Goal: Task Accomplishment & Management: Complete application form

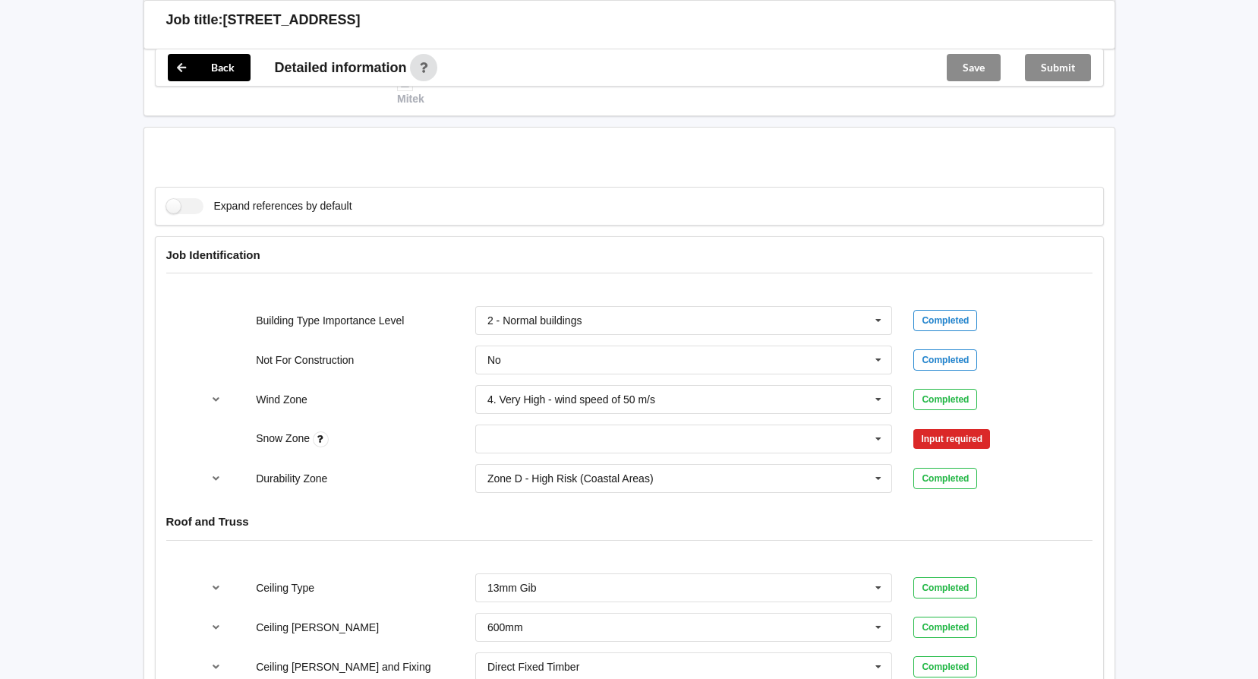
scroll to position [531, 0]
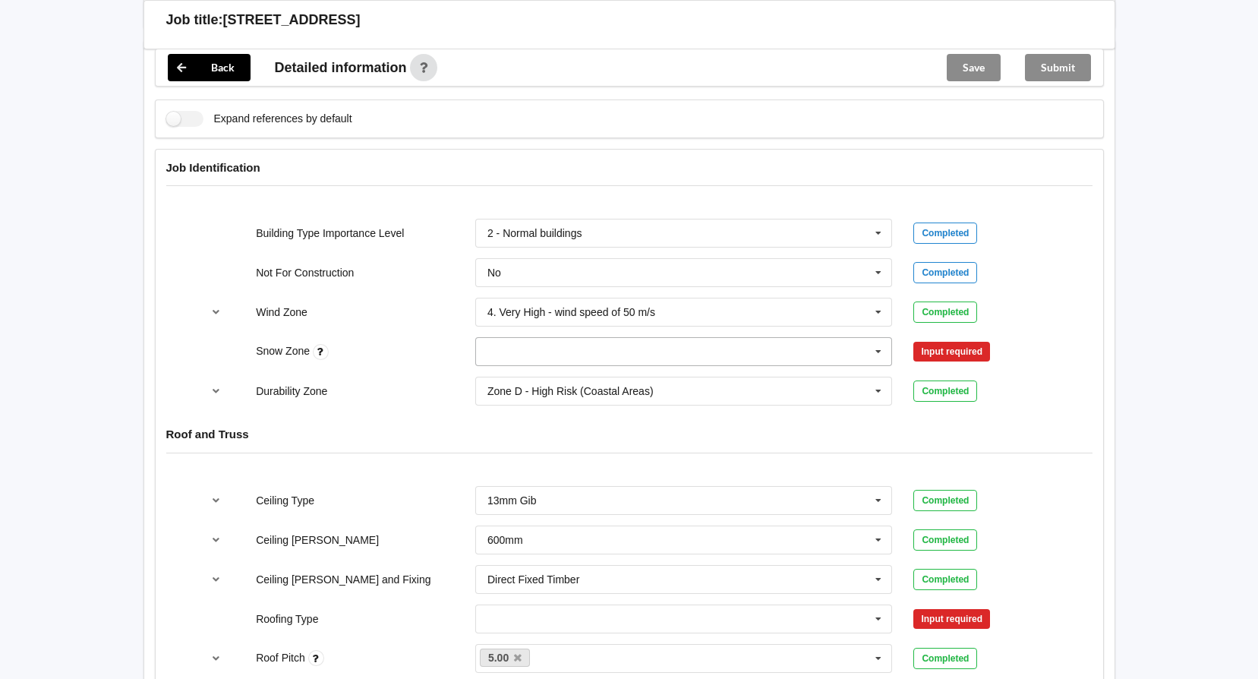
click at [567, 339] on input "text" at bounding box center [685, 351] width 416 height 27
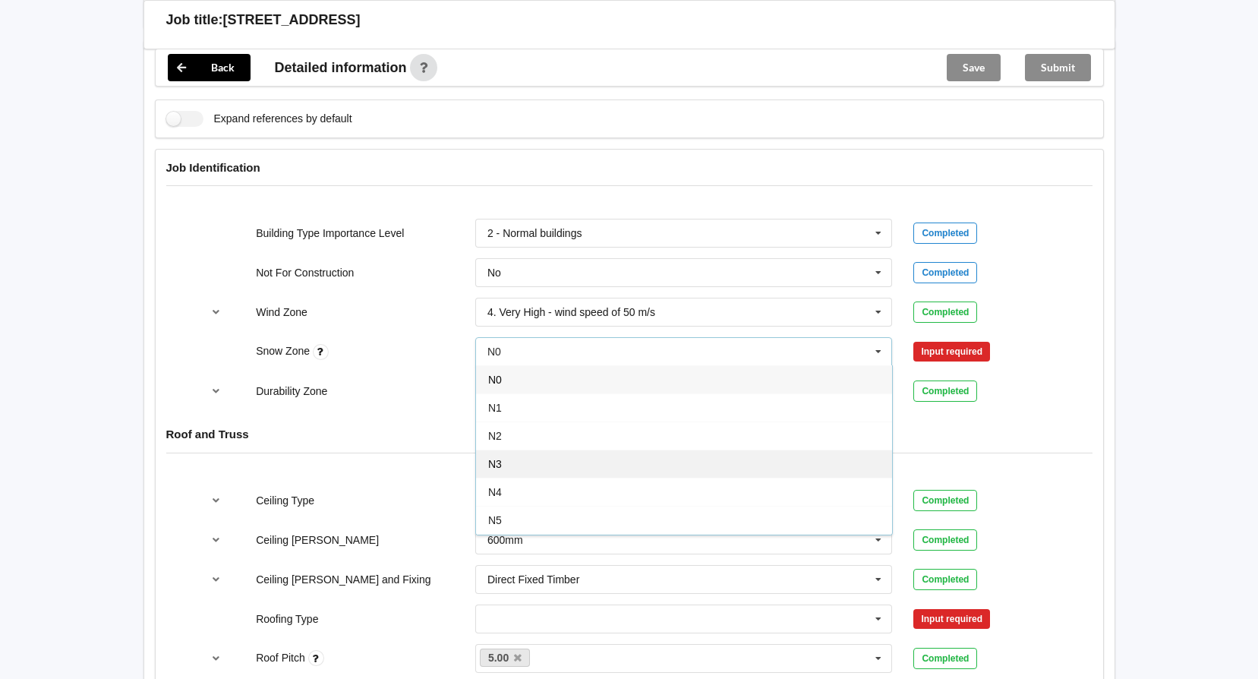
click at [550, 449] on div "N3" at bounding box center [684, 463] width 416 height 28
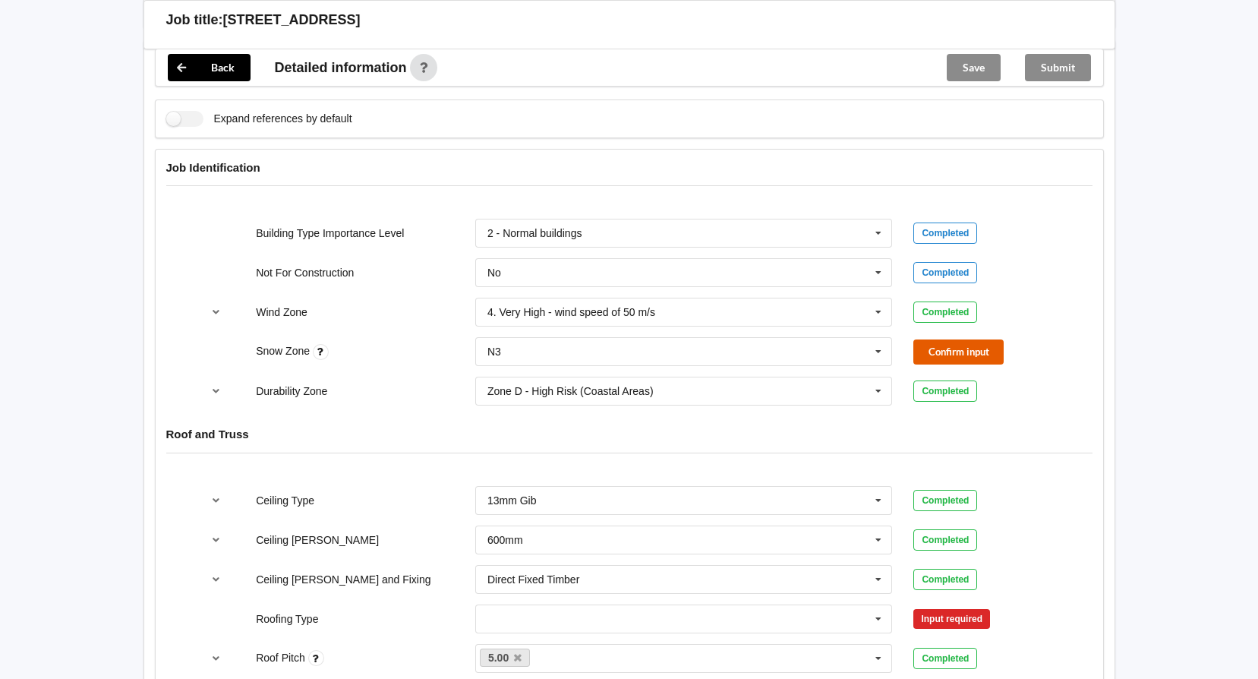
click at [925, 339] on button "Confirm input" at bounding box center [958, 351] width 90 height 25
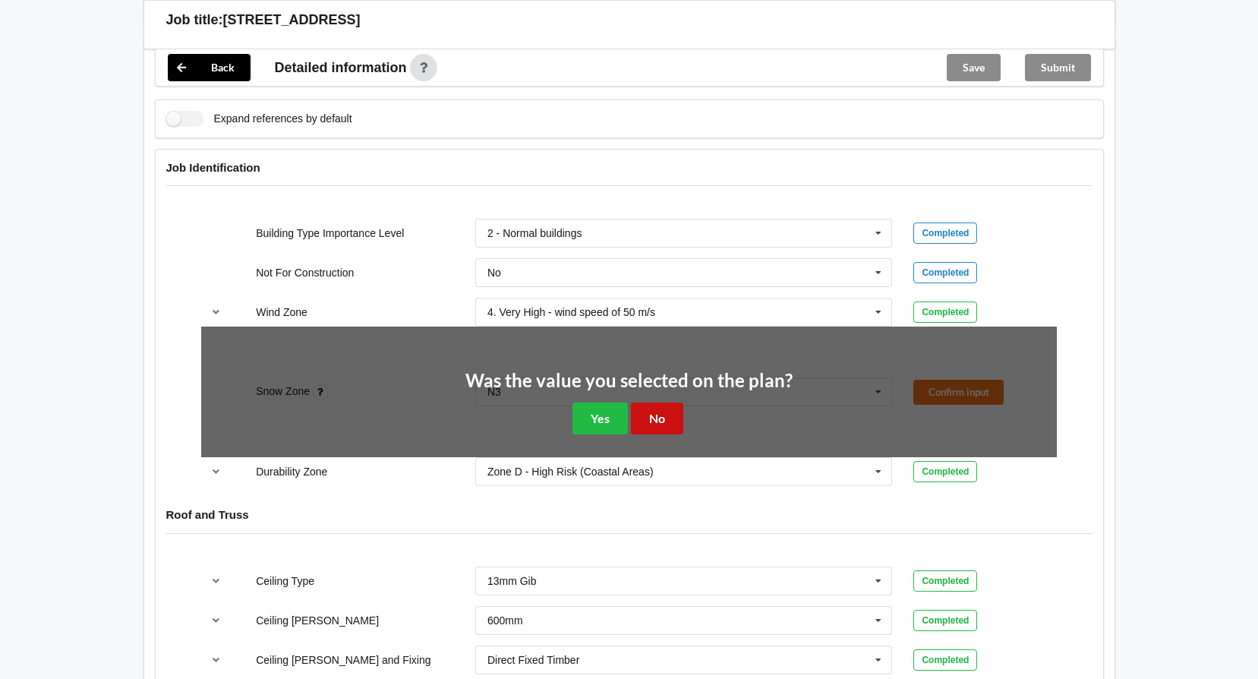
click at [644, 402] on button "No" at bounding box center [657, 417] width 52 height 31
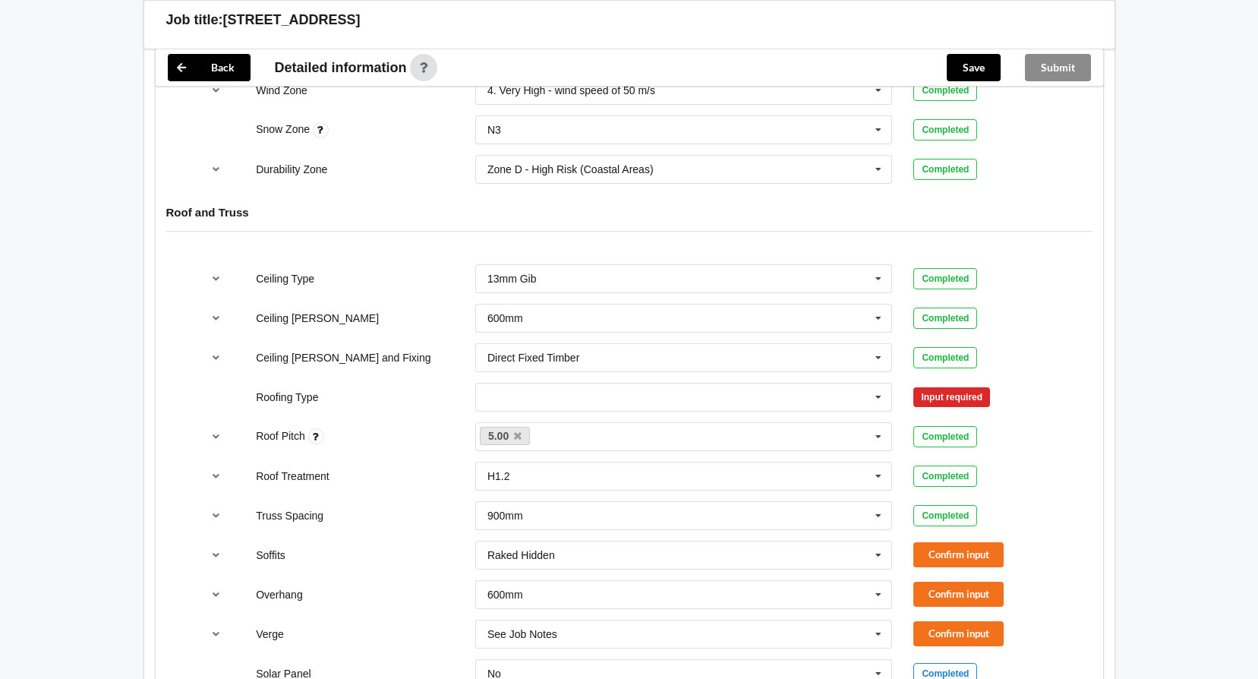
scroll to position [759, 0]
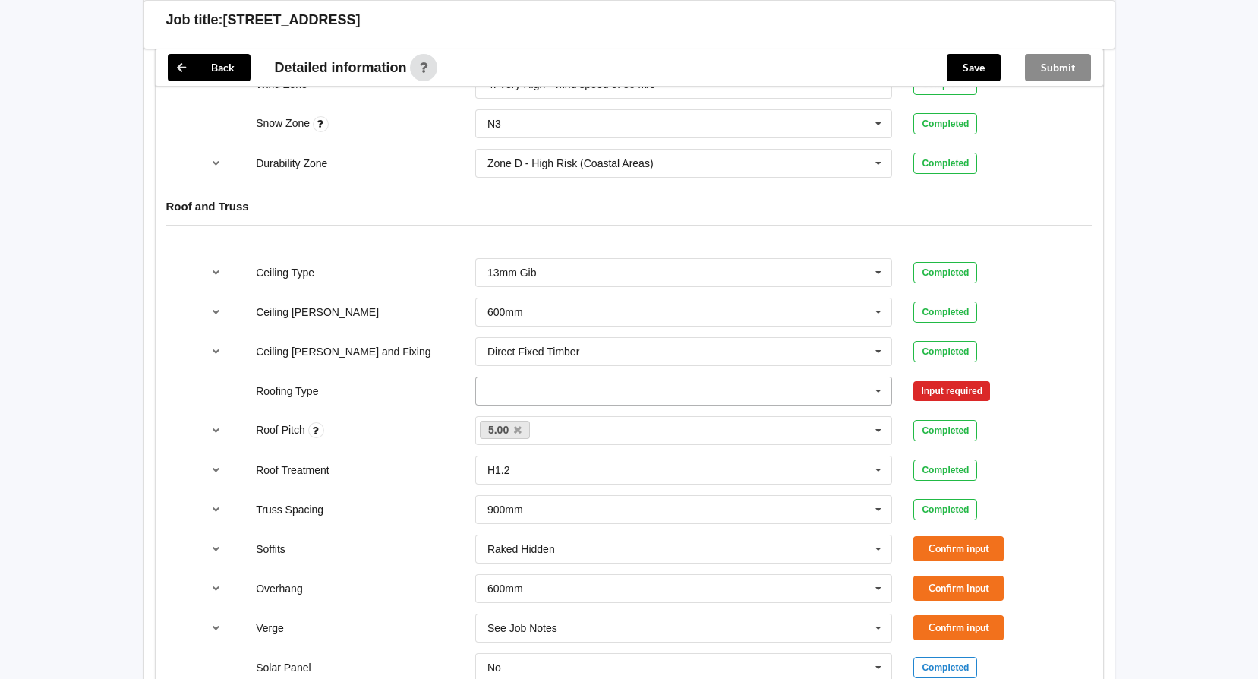
click at [645, 377] on input "text" at bounding box center [685, 390] width 416 height 27
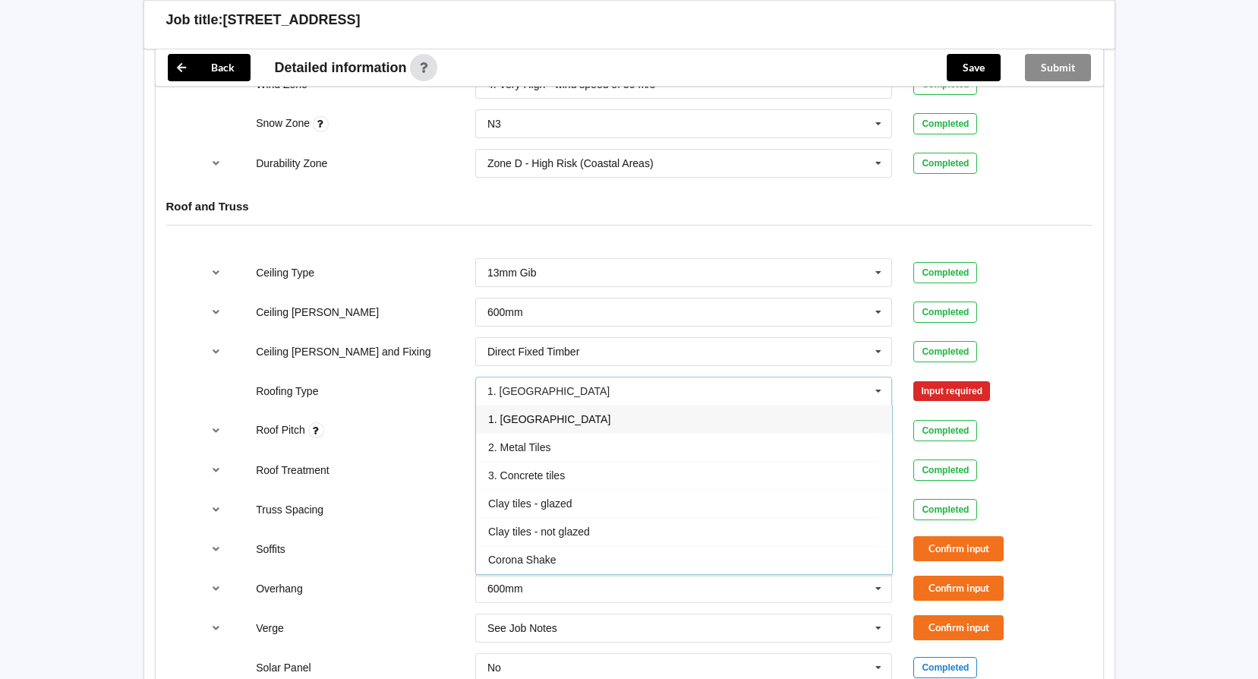
click at [643, 408] on div "1. [GEOGRAPHIC_DATA]" at bounding box center [684, 419] width 416 height 28
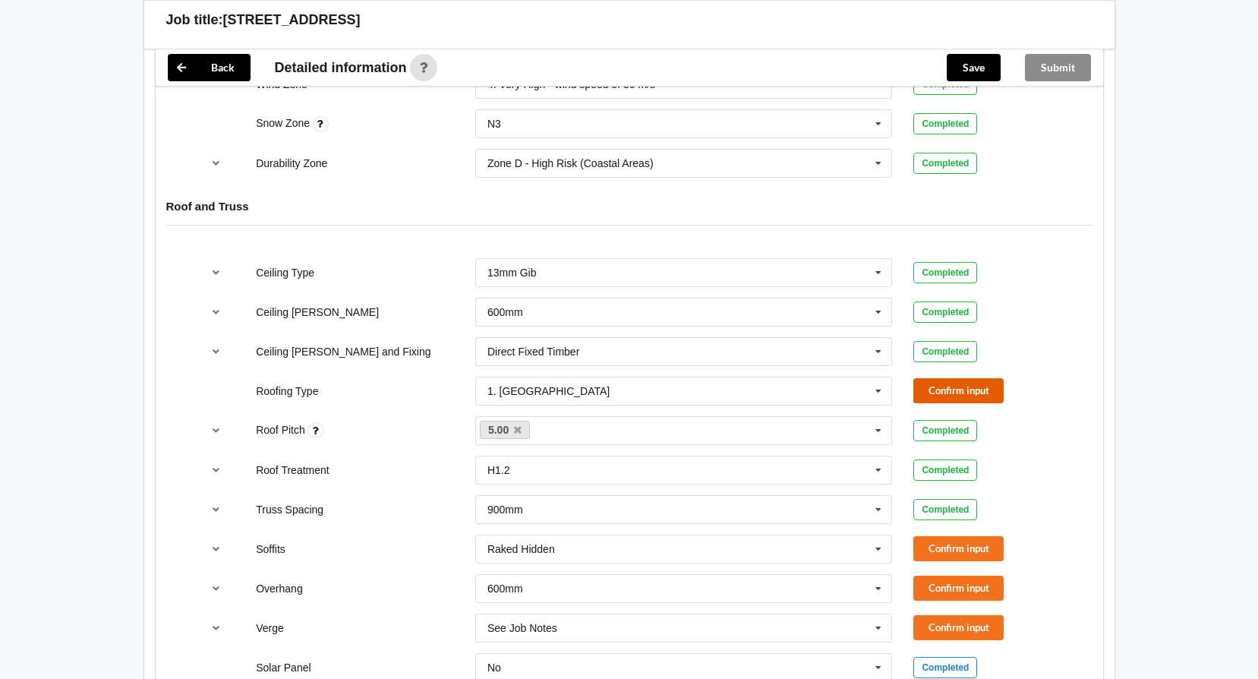
click at [931, 378] on button "Confirm input" at bounding box center [958, 390] width 90 height 25
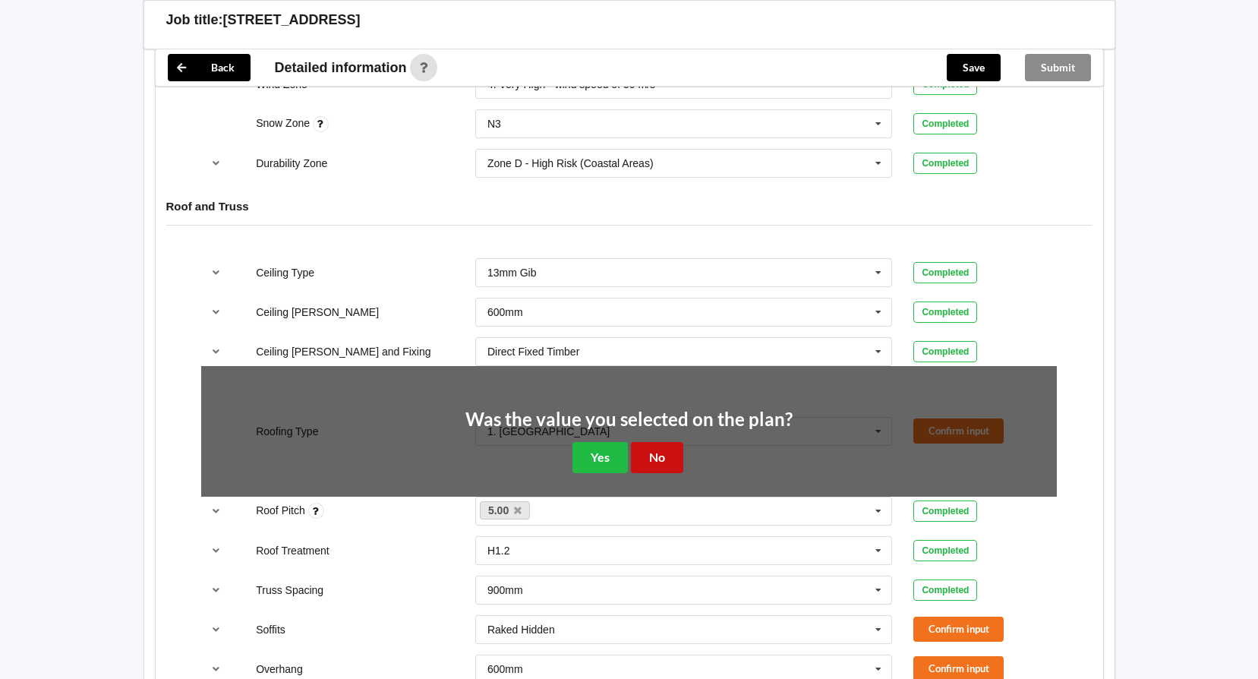
click at [641, 442] on button "No" at bounding box center [657, 457] width 52 height 31
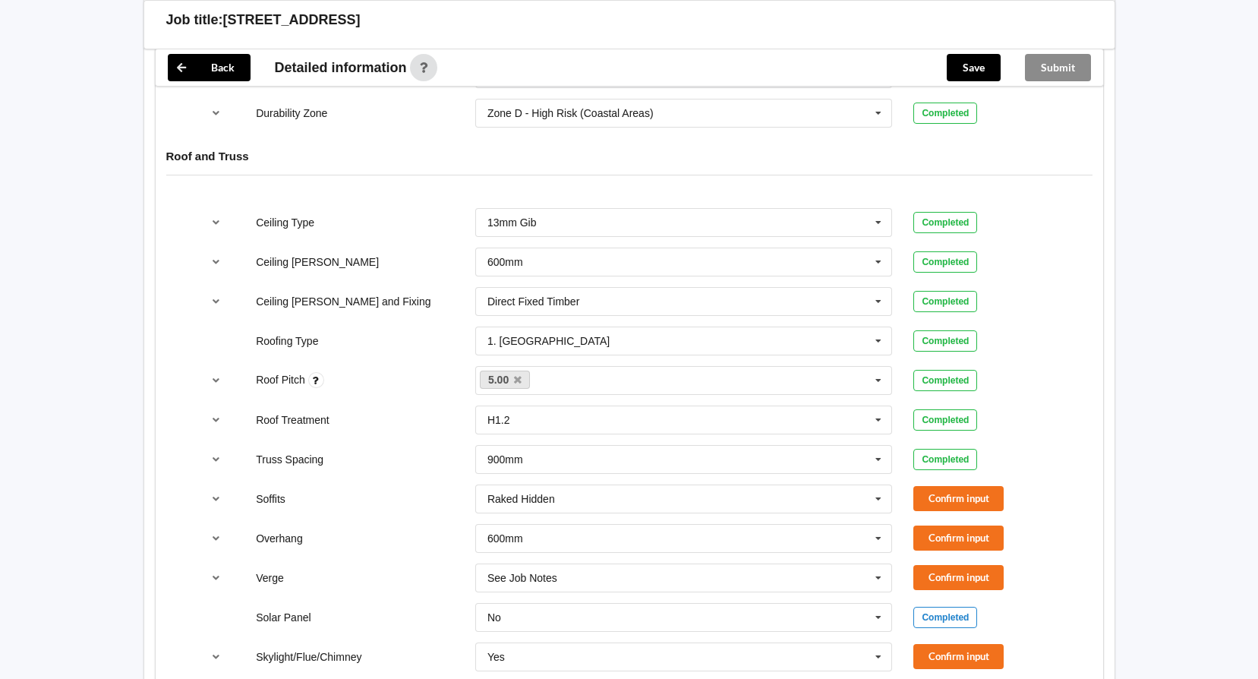
scroll to position [911, 0]
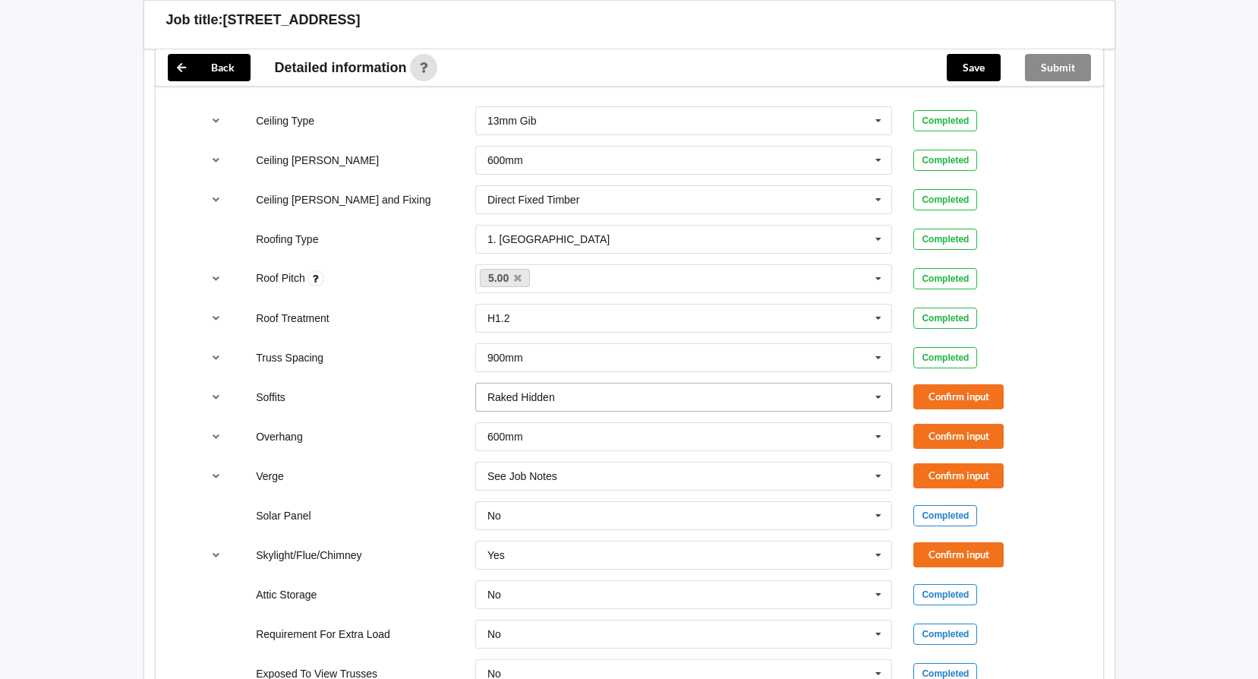
click at [878, 387] on icon at bounding box center [878, 397] width 23 height 28
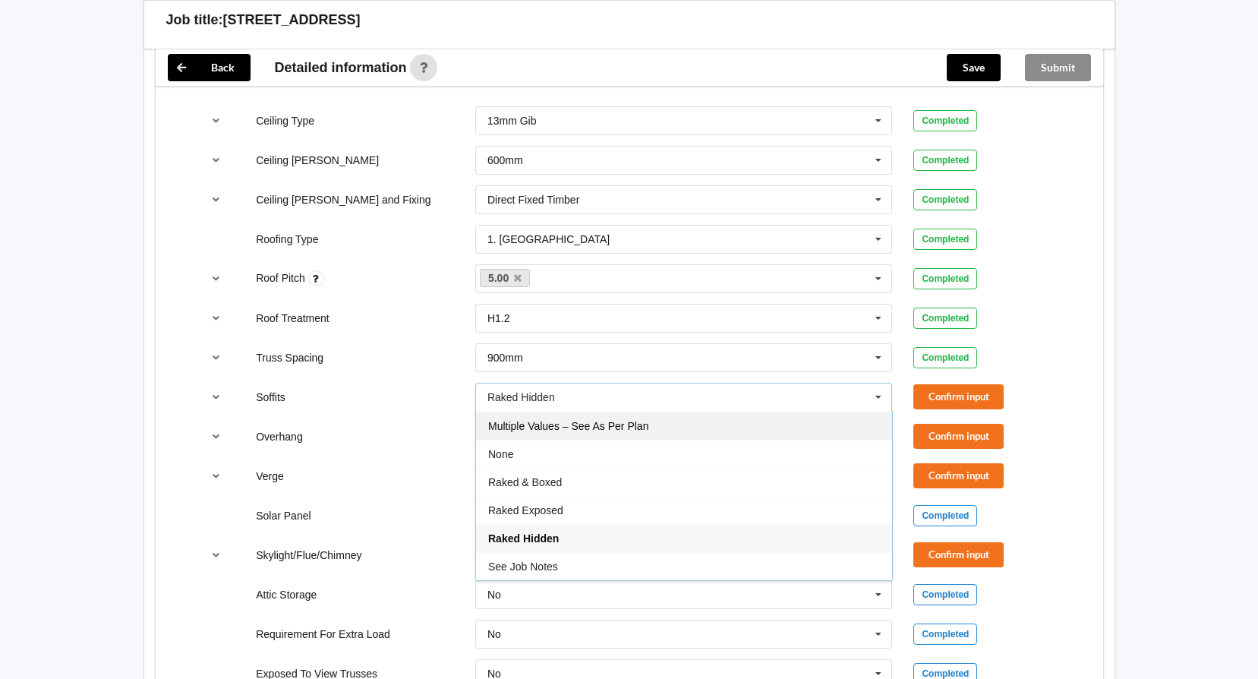
click at [823, 414] on div "Multiple Values – See As Per Plan" at bounding box center [684, 425] width 416 height 28
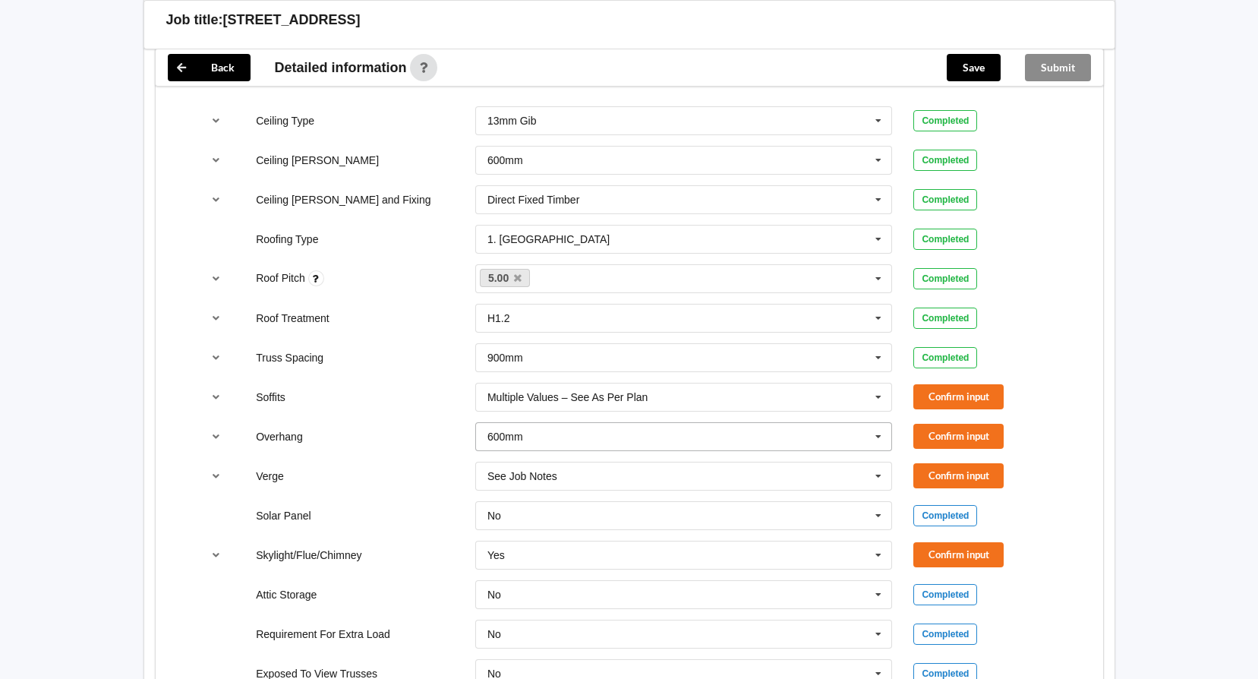
click at [875, 423] on icon at bounding box center [878, 437] width 23 height 28
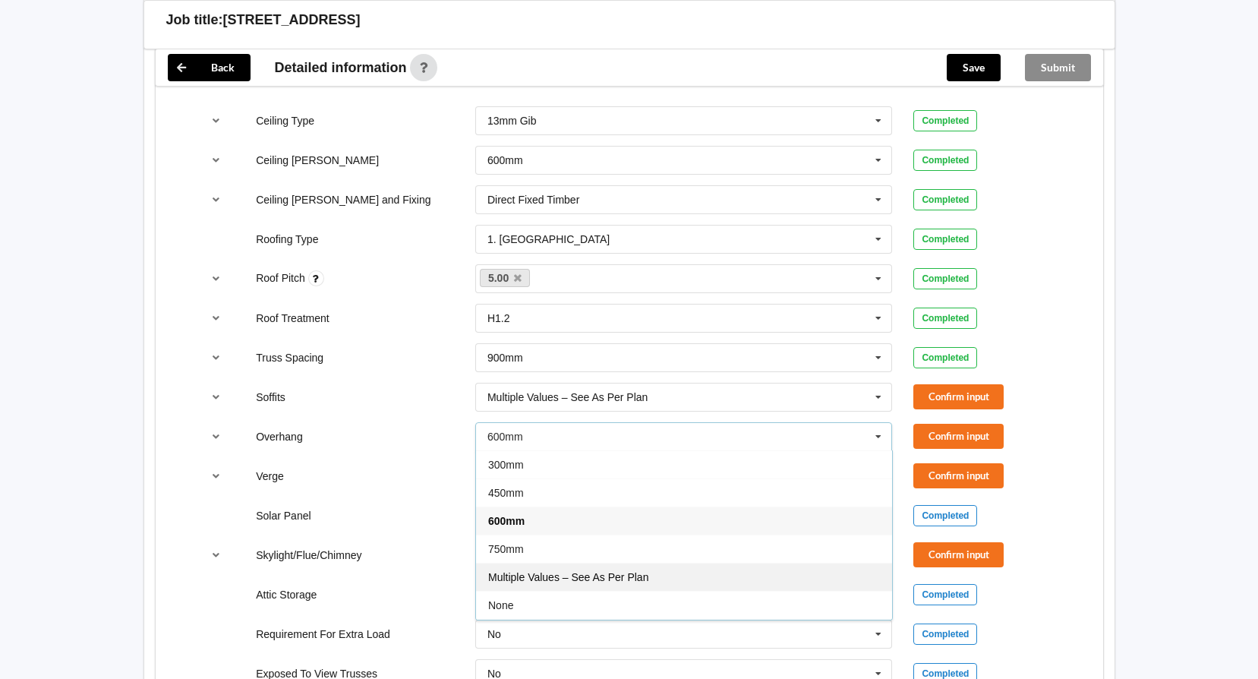
click at [811, 563] on div "Multiple Values – See As Per Plan" at bounding box center [684, 577] width 416 height 28
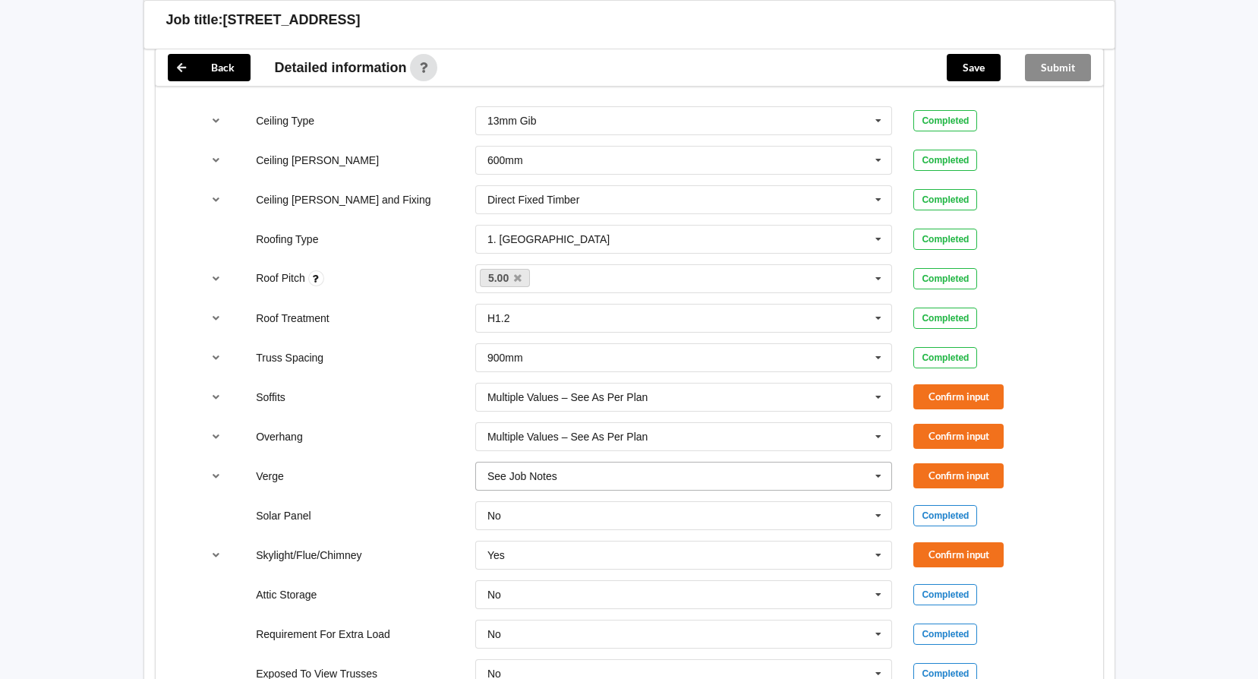
click at [879, 462] on icon at bounding box center [878, 476] width 23 height 28
drag, startPoint x: 784, startPoint y: 626, endPoint x: 807, endPoint y: 592, distance: 40.4
click at [784, 630] on div "Multiple Values – See As Per Plan" at bounding box center [684, 644] width 416 height 28
click at [950, 384] on button "Confirm input" at bounding box center [958, 396] width 90 height 25
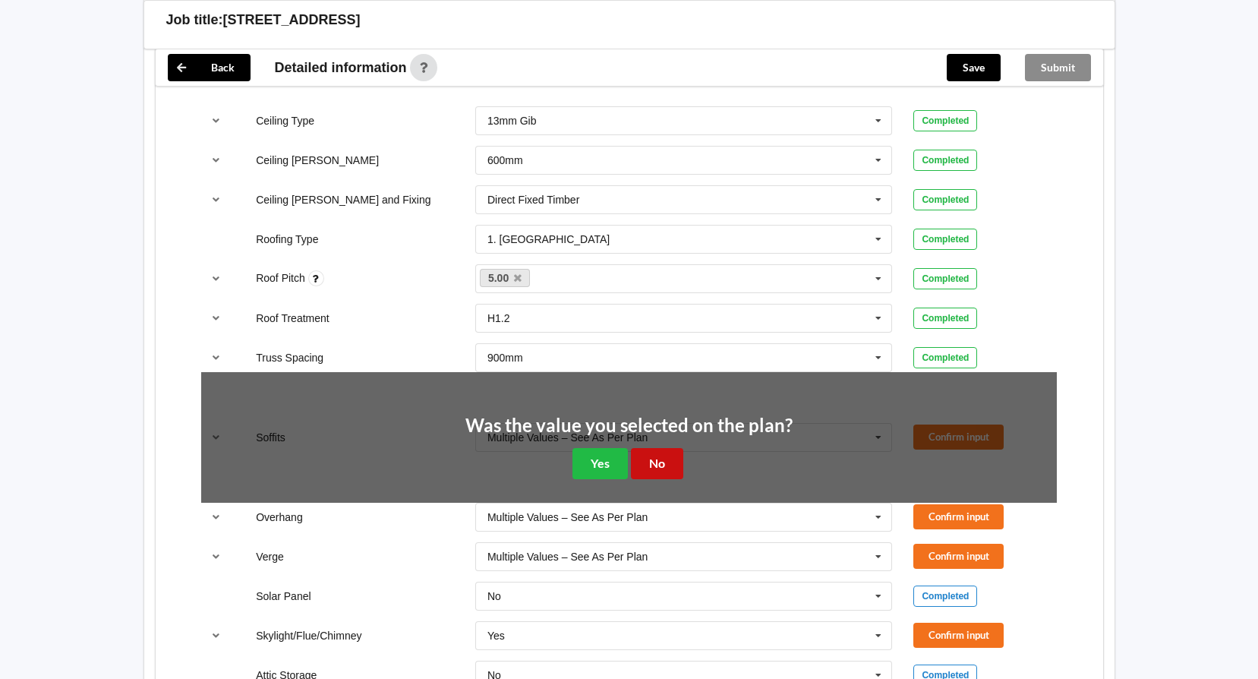
click at [648, 452] on button "No" at bounding box center [657, 463] width 52 height 31
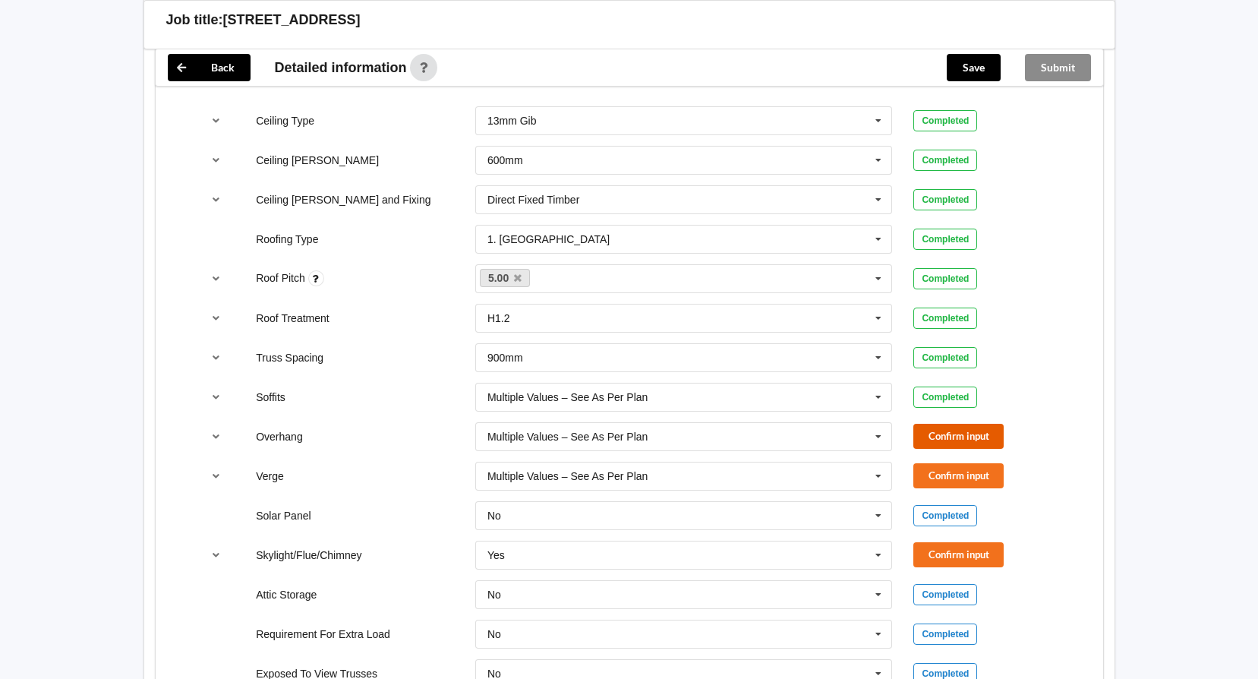
click at [972, 424] on button "Confirm input" at bounding box center [958, 436] width 90 height 25
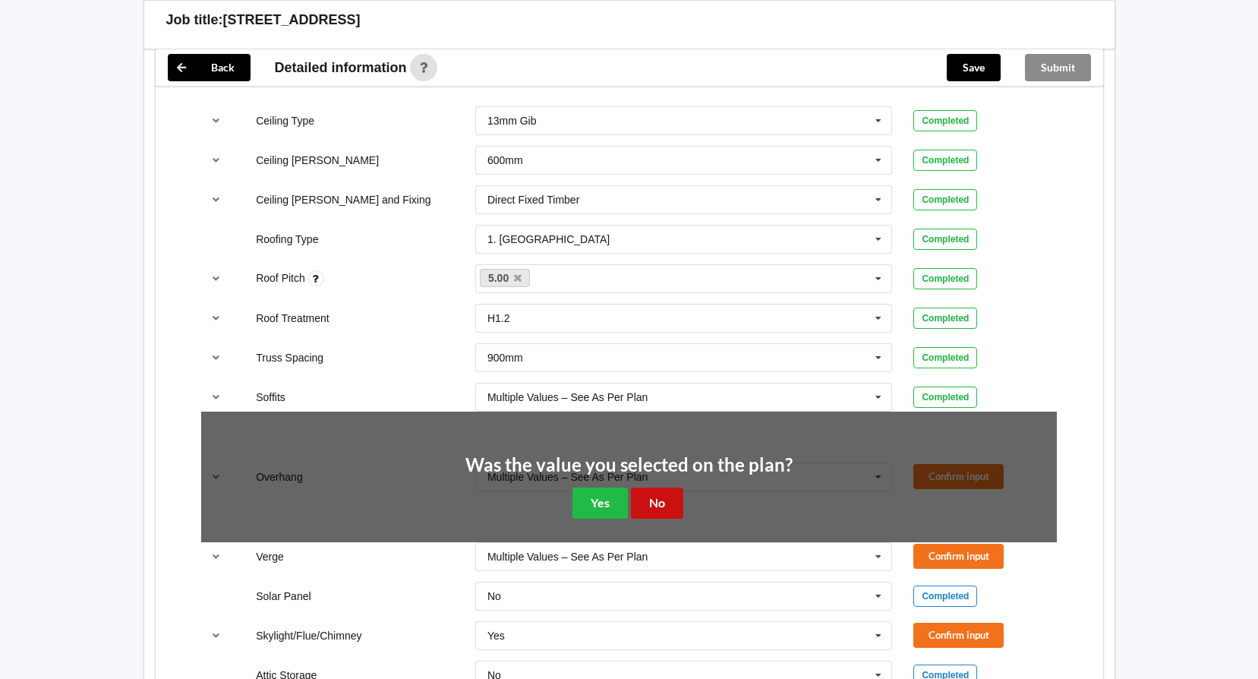
click at [653, 490] on button "No" at bounding box center [657, 502] width 52 height 31
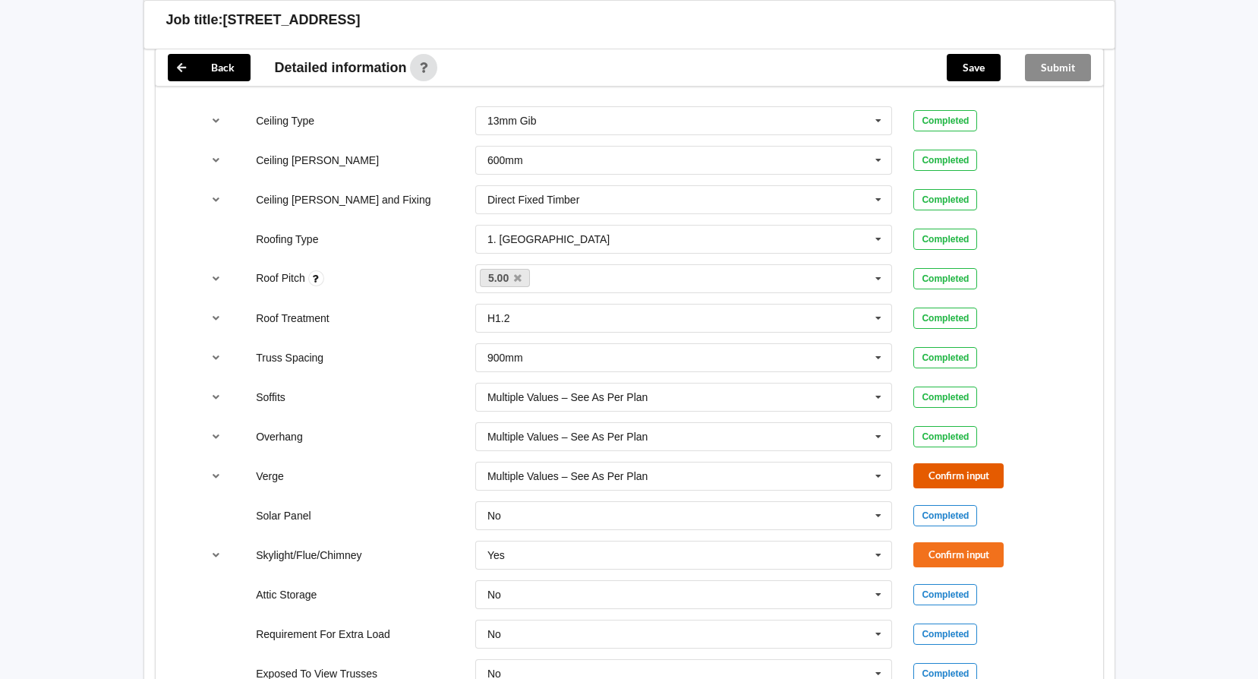
click at [941, 463] on button "Confirm input" at bounding box center [958, 475] width 90 height 25
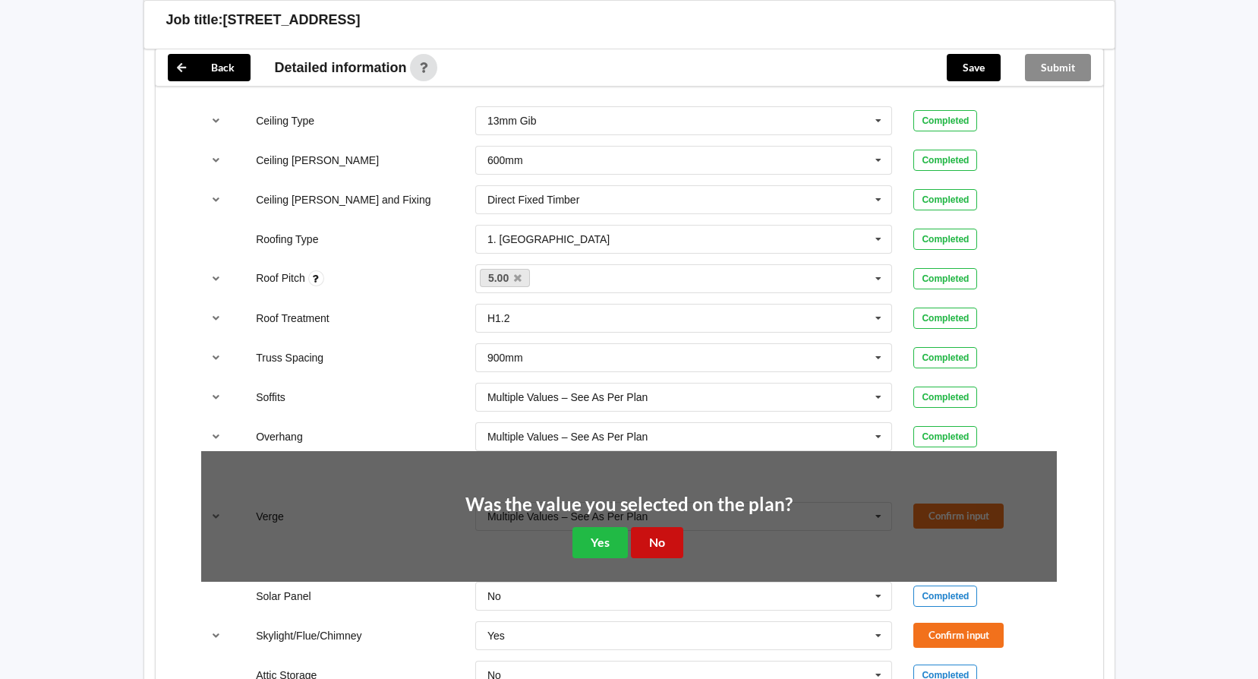
click at [654, 527] on button "No" at bounding box center [657, 542] width 52 height 31
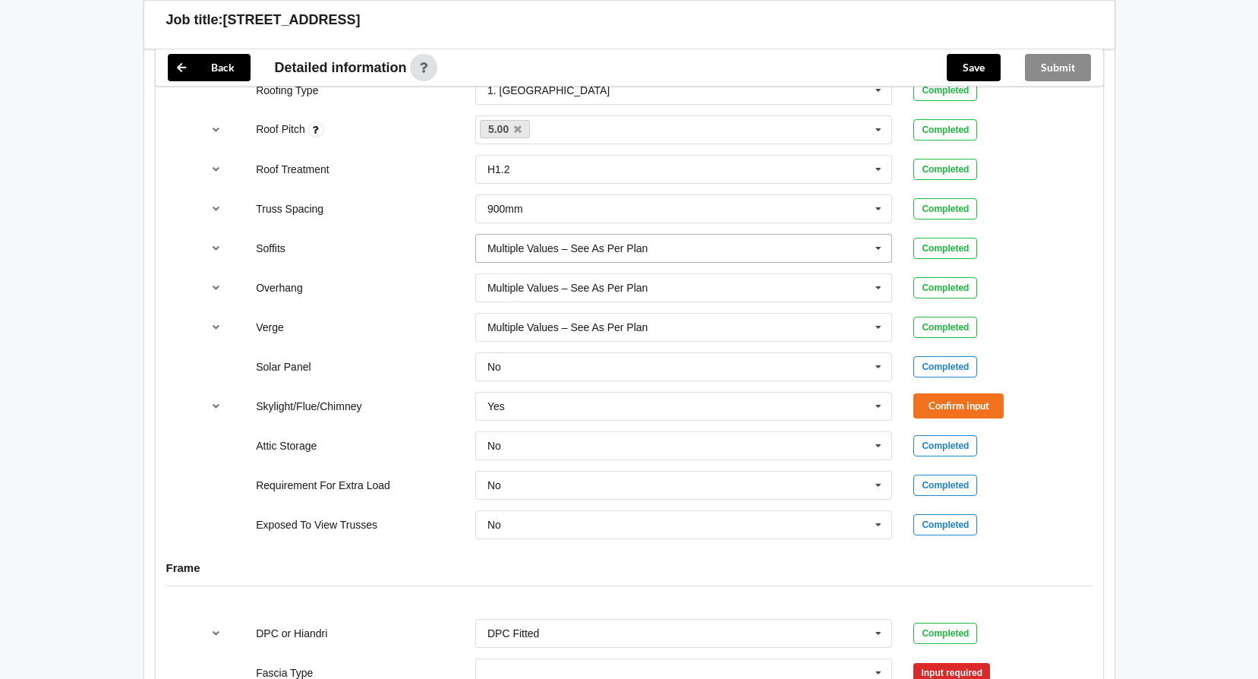
scroll to position [1063, 0]
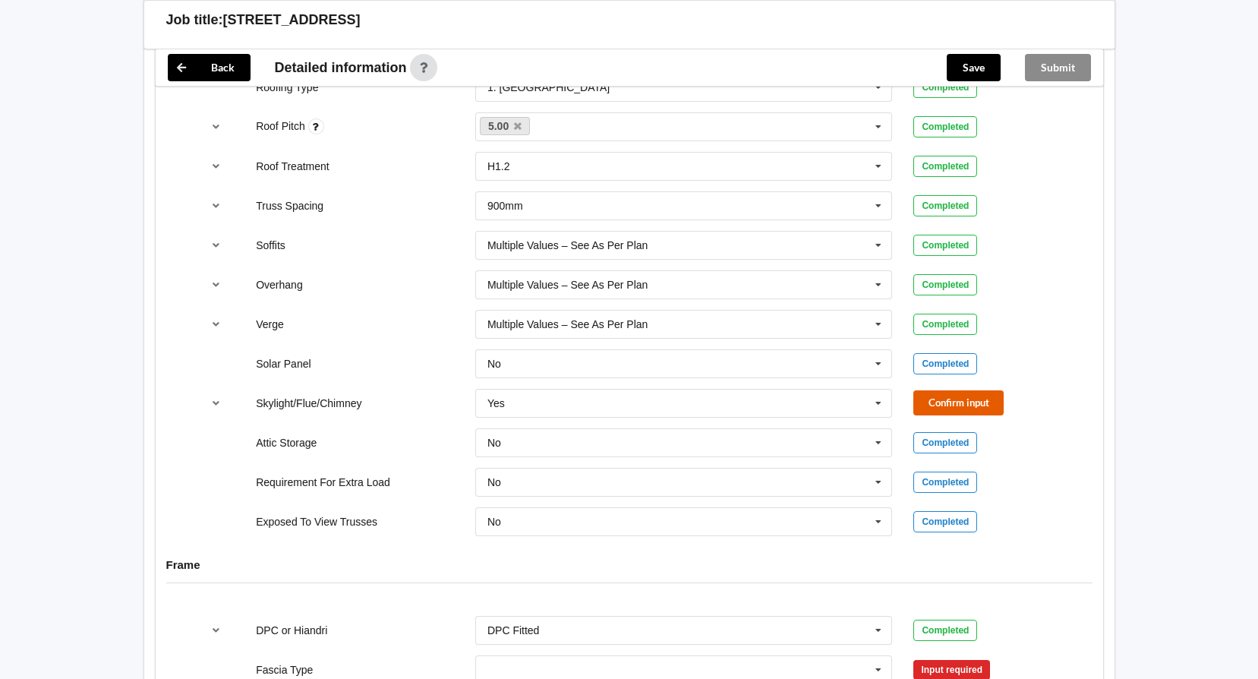
click at [921, 390] on button "Confirm input" at bounding box center [958, 402] width 90 height 25
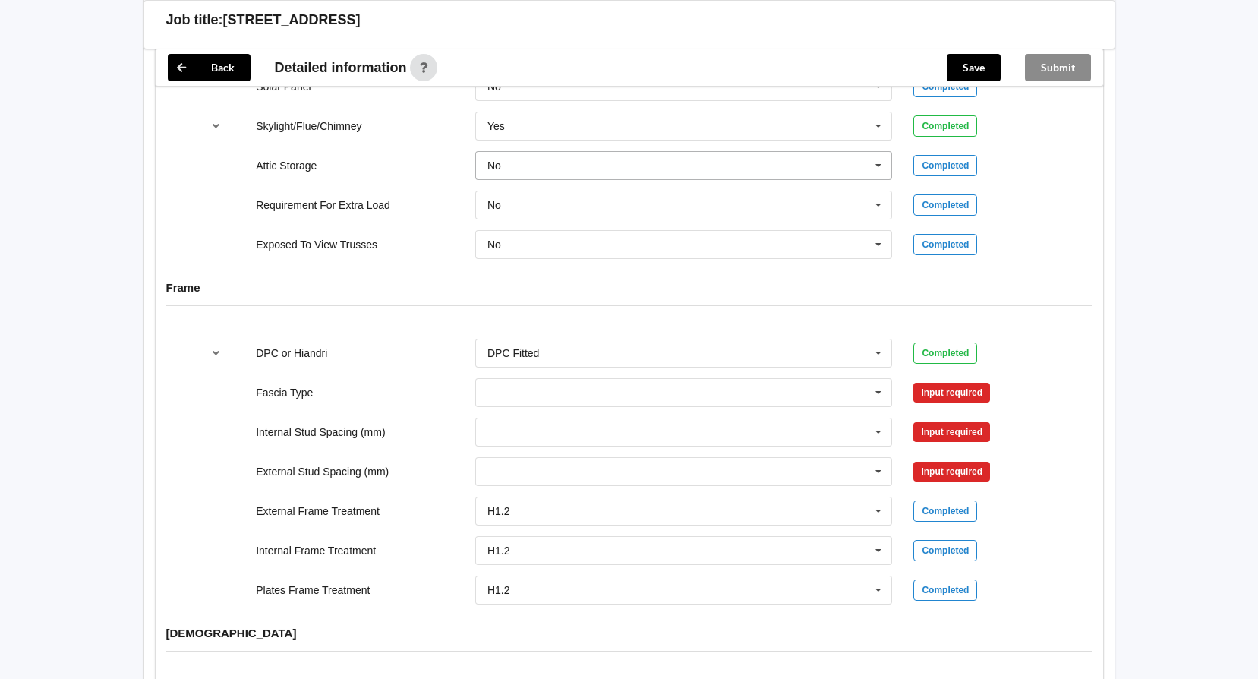
scroll to position [1366, 0]
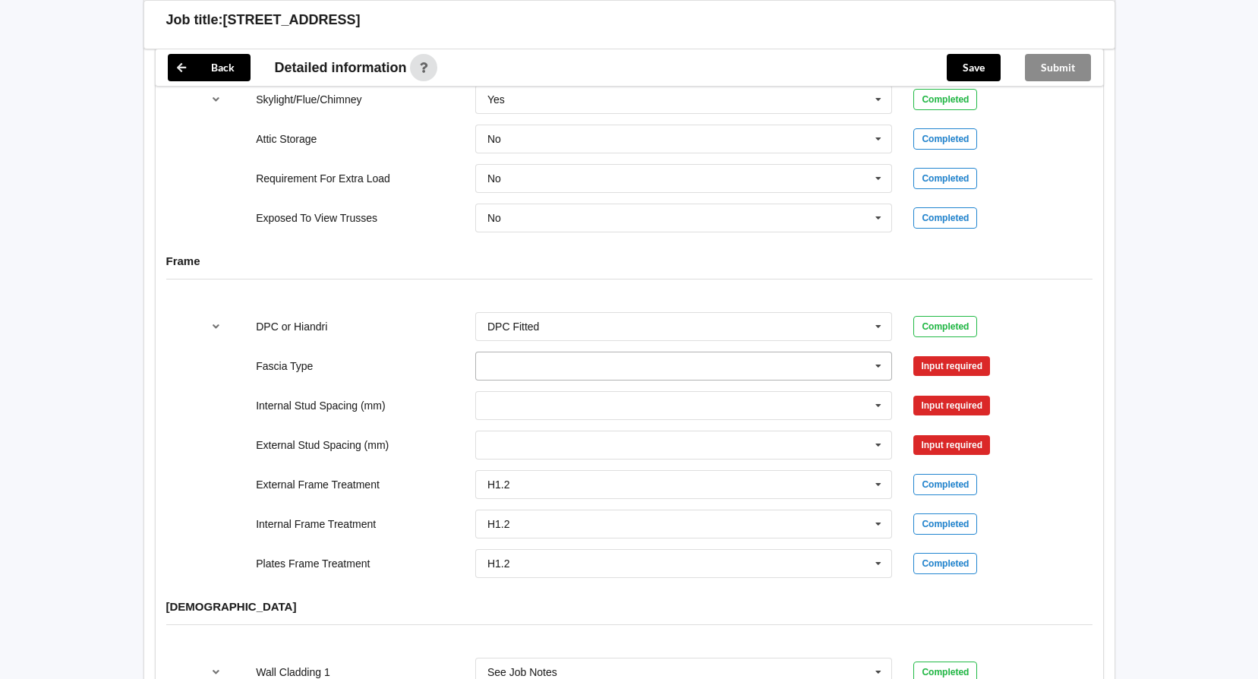
click at [828, 352] on input "text" at bounding box center [685, 365] width 416 height 27
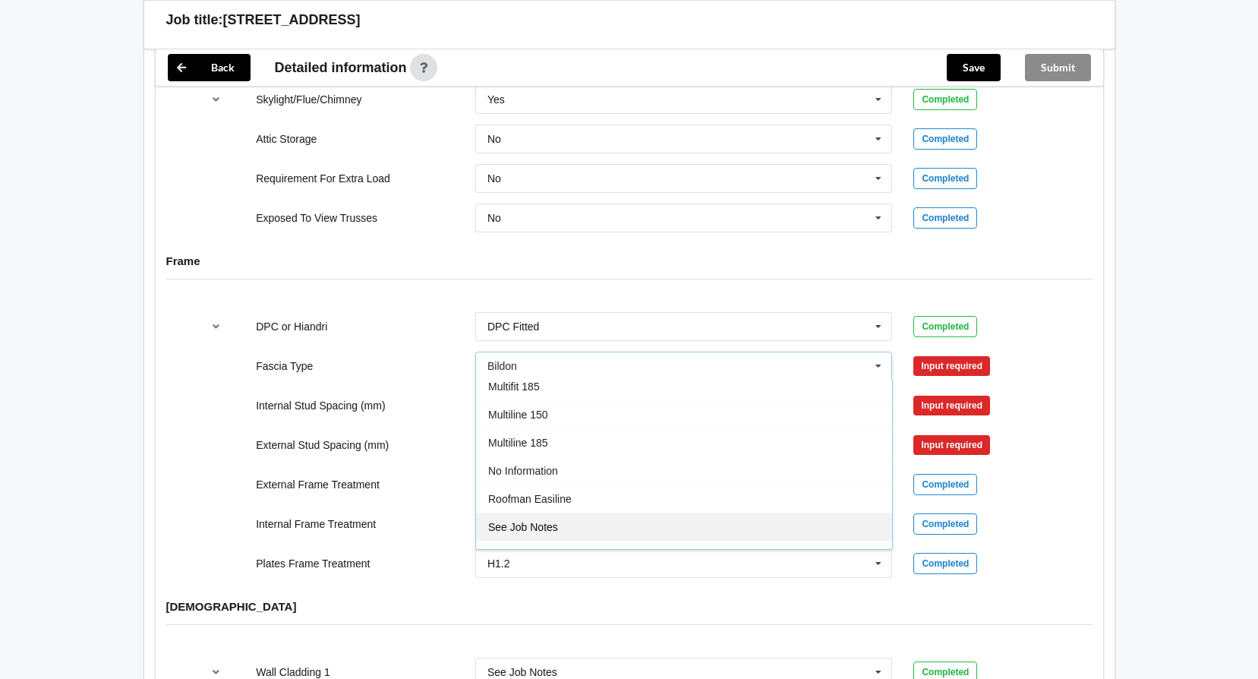
click at [795, 512] on div "See Job Notes" at bounding box center [684, 526] width 416 height 28
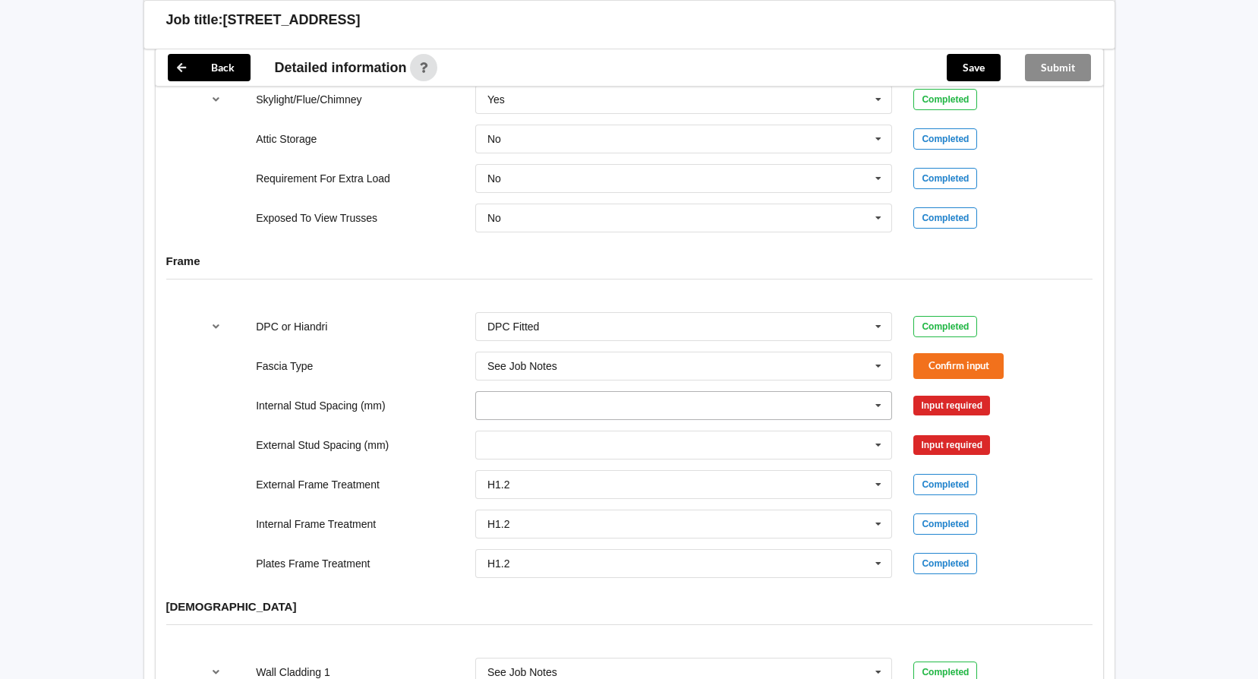
click at [829, 392] on input "text" at bounding box center [685, 405] width 416 height 27
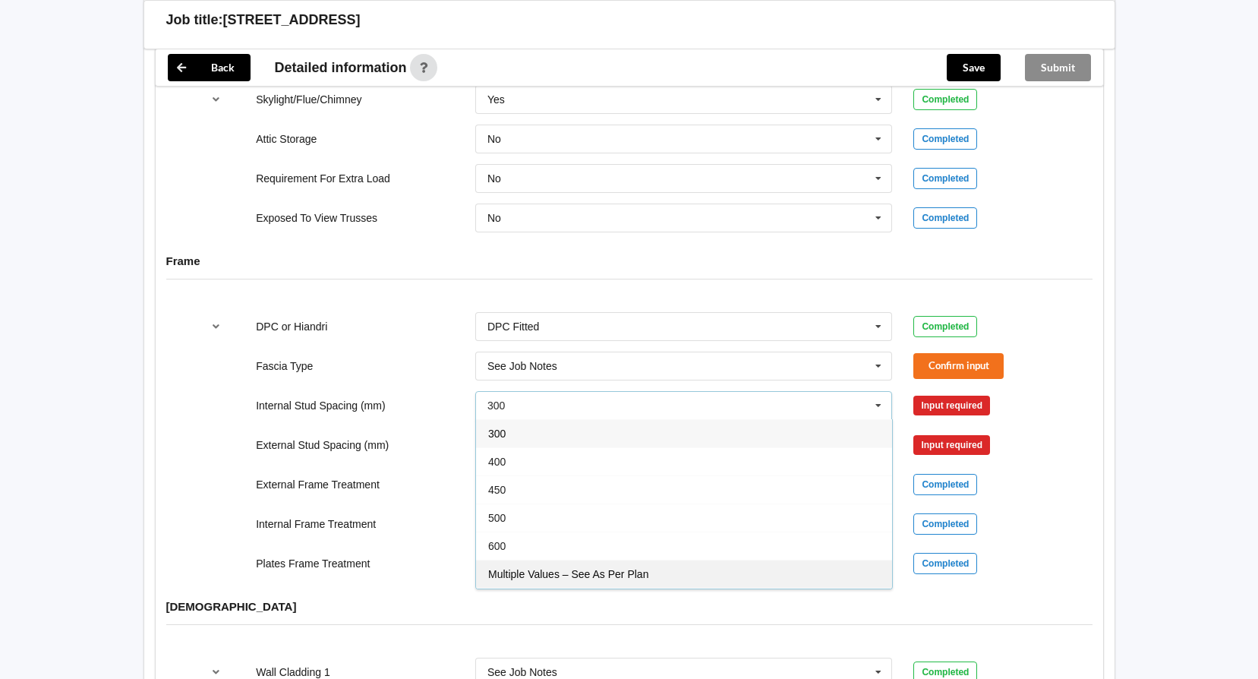
click at [779, 559] on div "Multiple Values – See As Per Plan" at bounding box center [684, 573] width 416 height 28
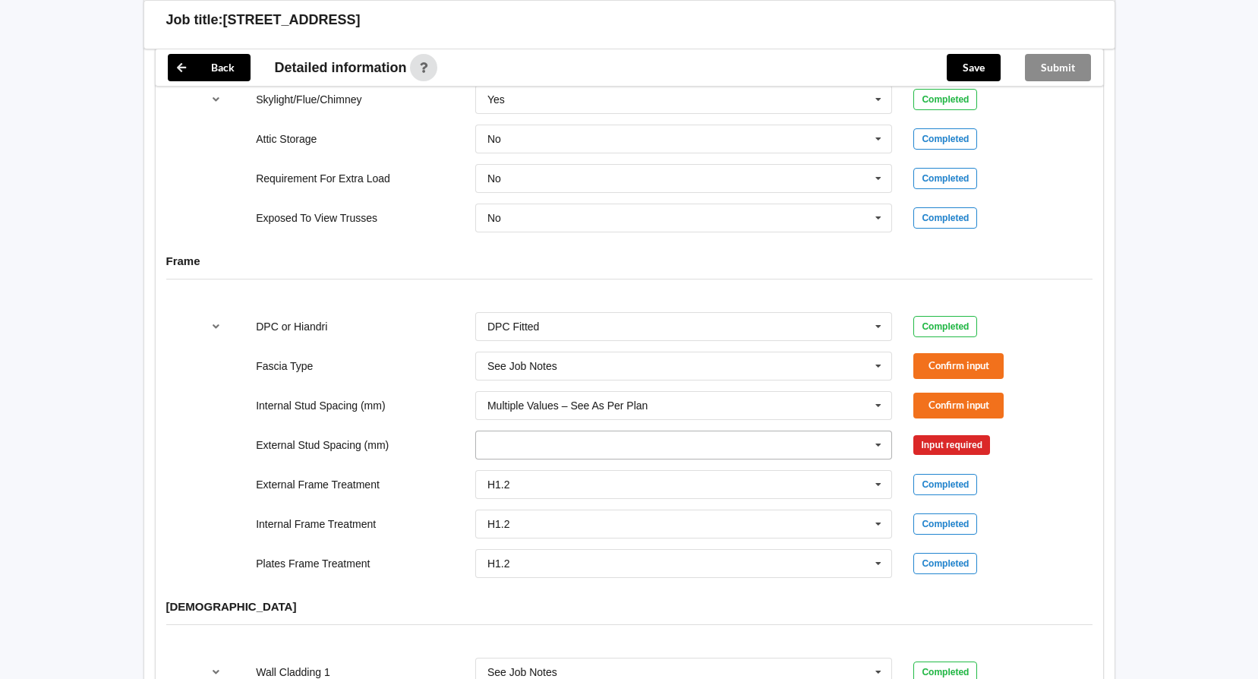
click at [799, 431] on input "text" at bounding box center [685, 444] width 416 height 27
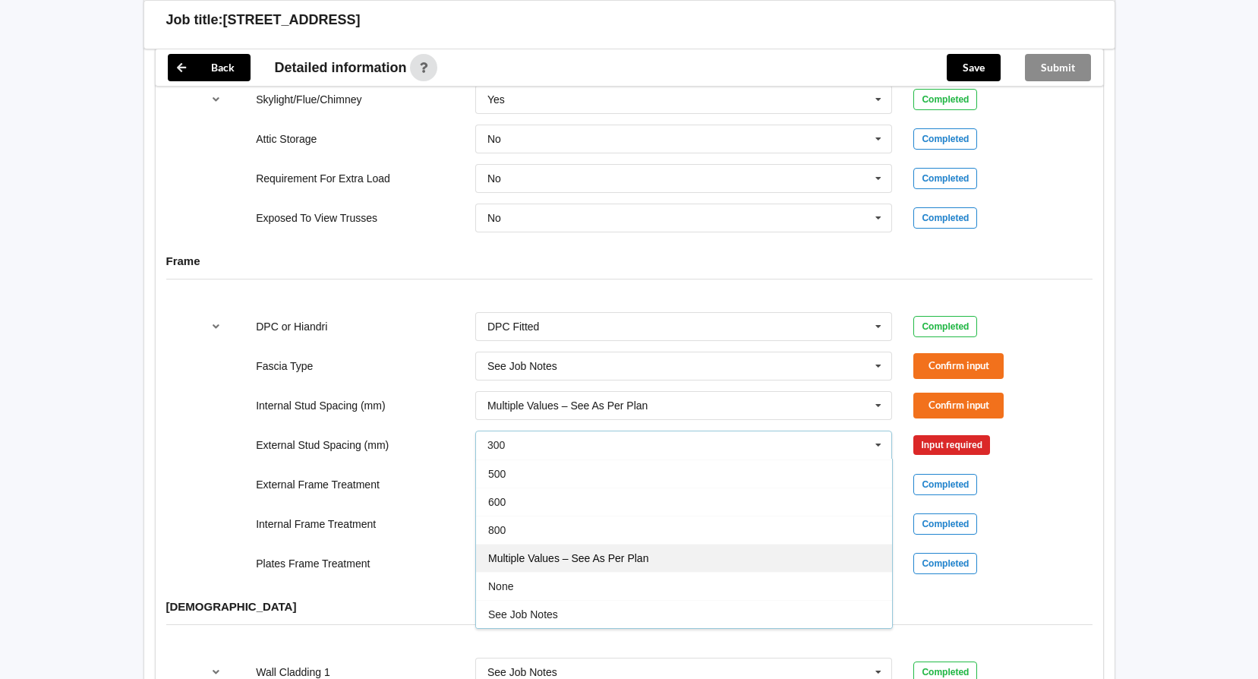
click at [795, 544] on div "Multiple Values – See As Per Plan" at bounding box center [684, 558] width 416 height 28
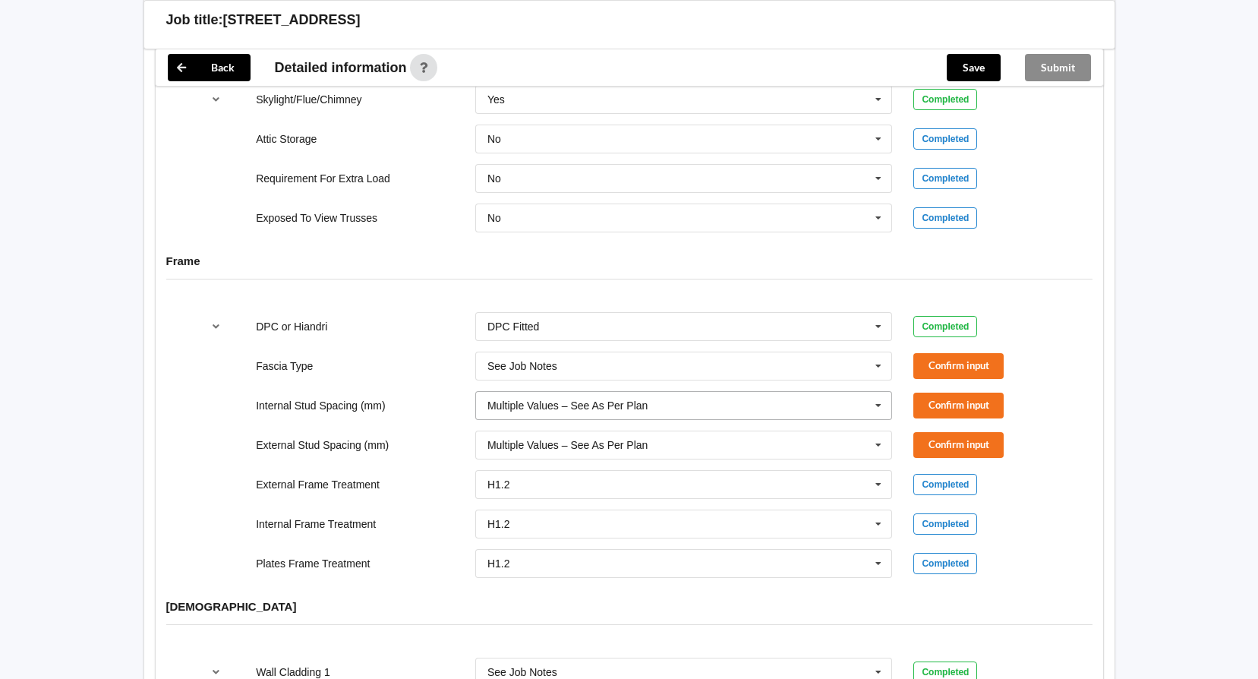
click at [808, 392] on input "text" at bounding box center [685, 405] width 416 height 27
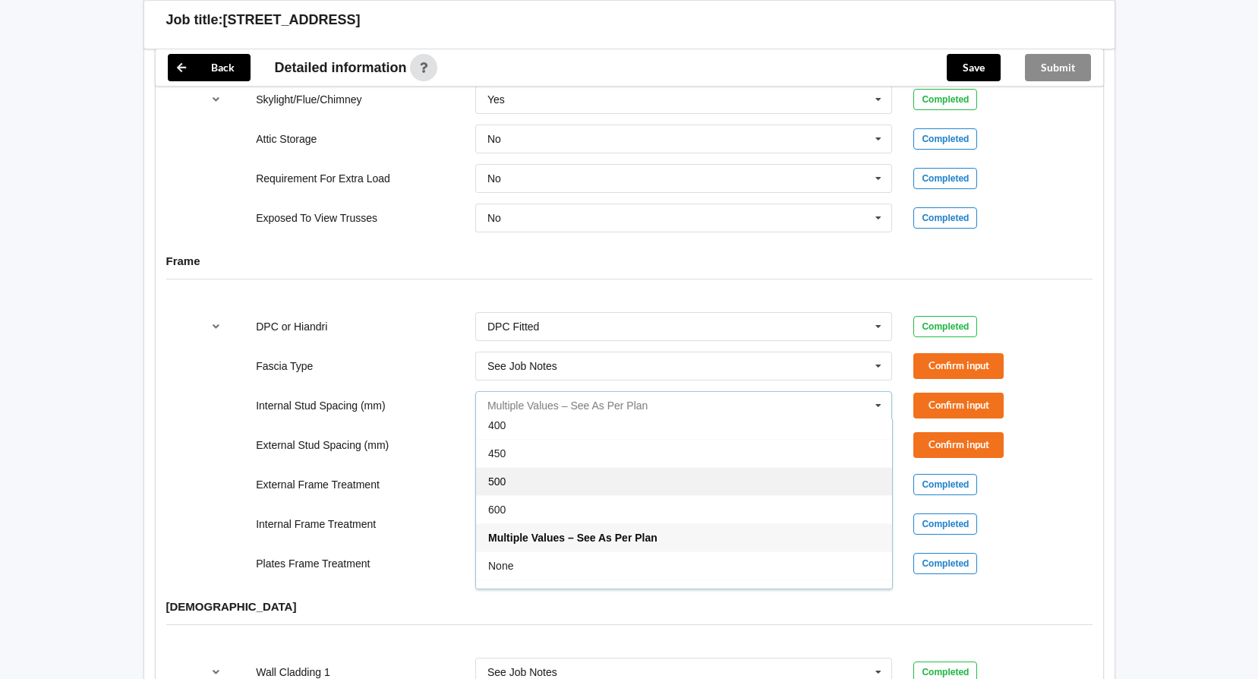
scroll to position [55, 0]
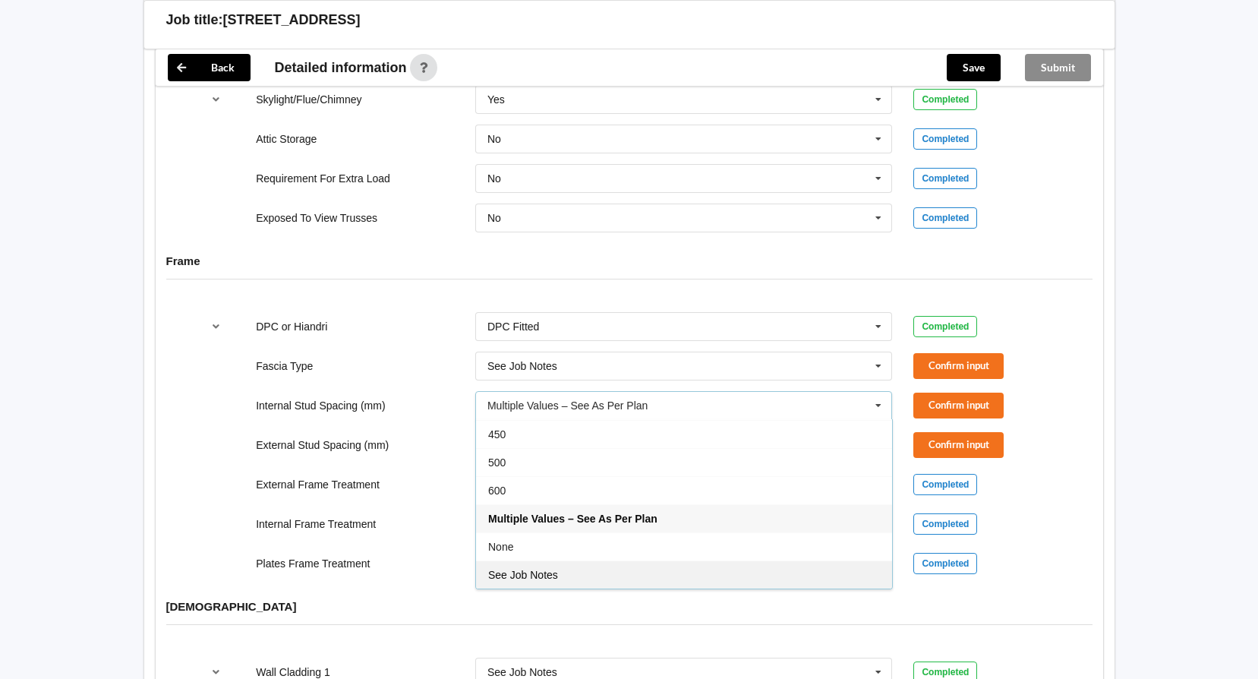
click at [811, 560] on div "See Job Notes" at bounding box center [684, 574] width 416 height 28
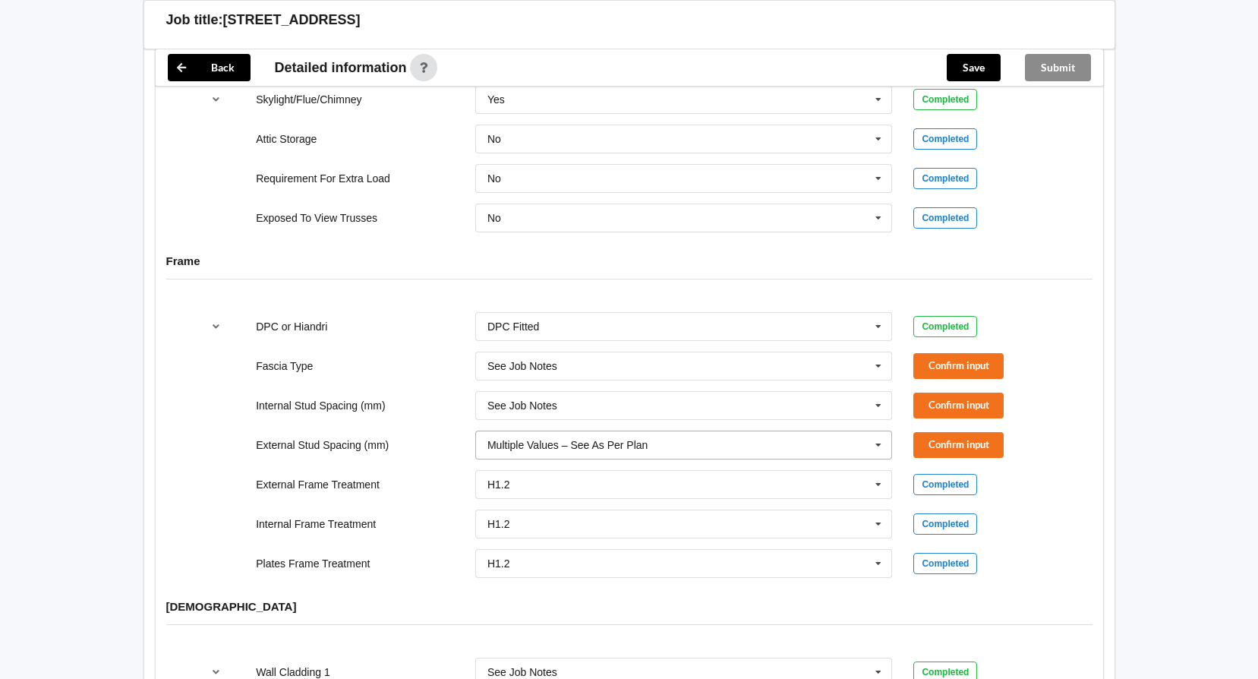
click at [816, 437] on input "text" at bounding box center [685, 444] width 416 height 27
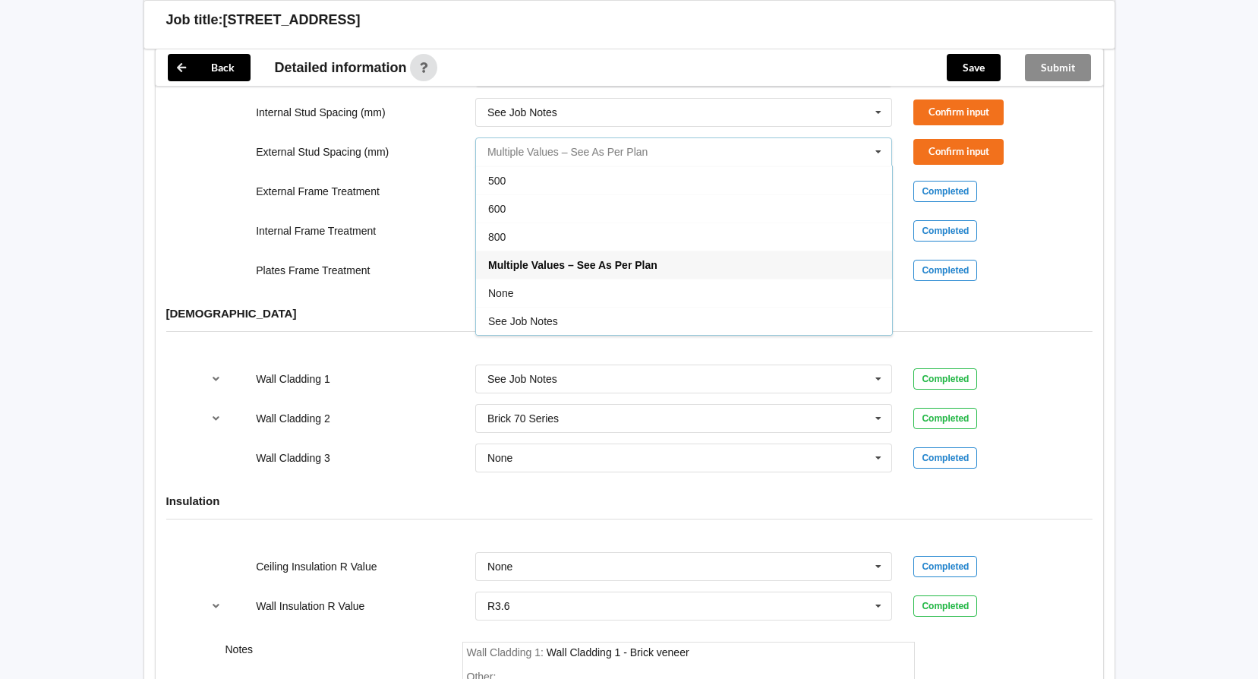
scroll to position [1670, 0]
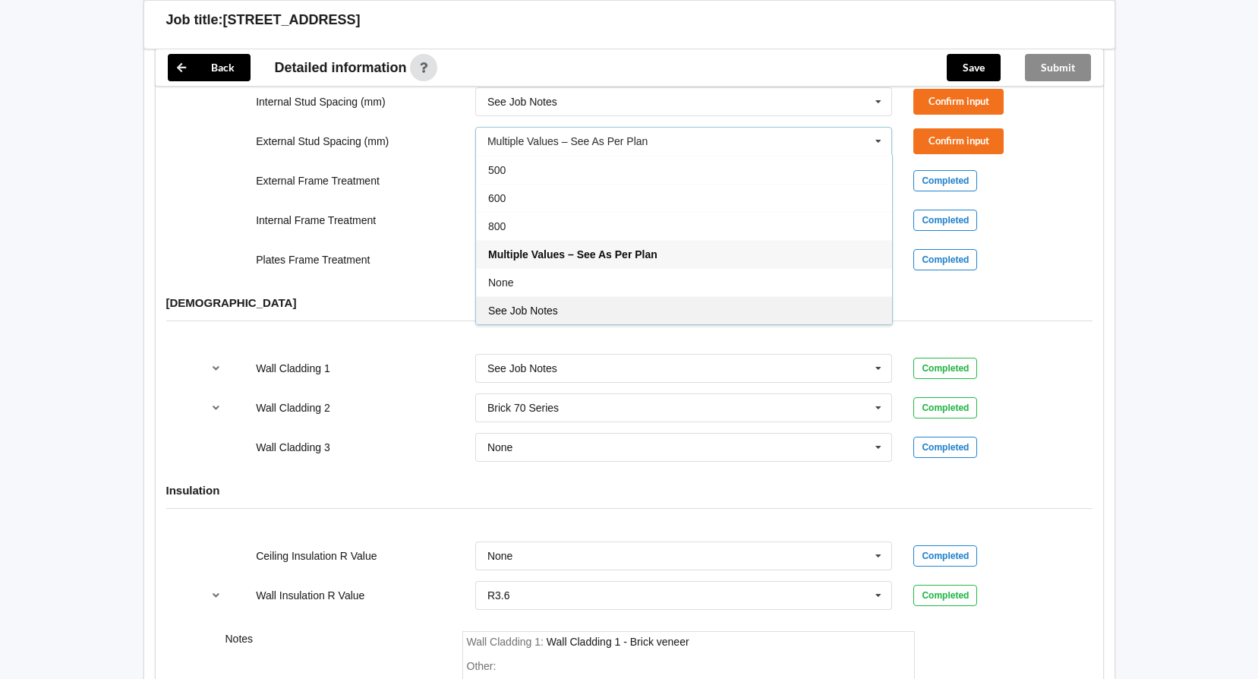
click at [786, 296] on div "See Job Notes" at bounding box center [684, 310] width 416 height 28
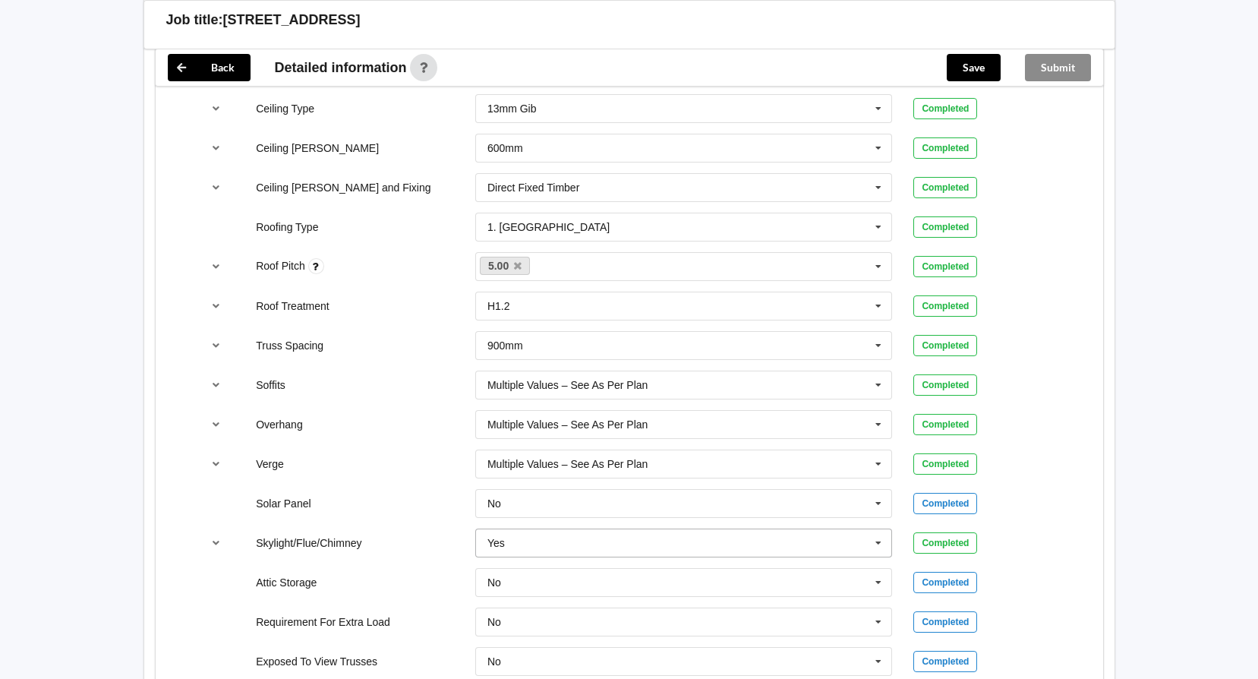
scroll to position [1290, 0]
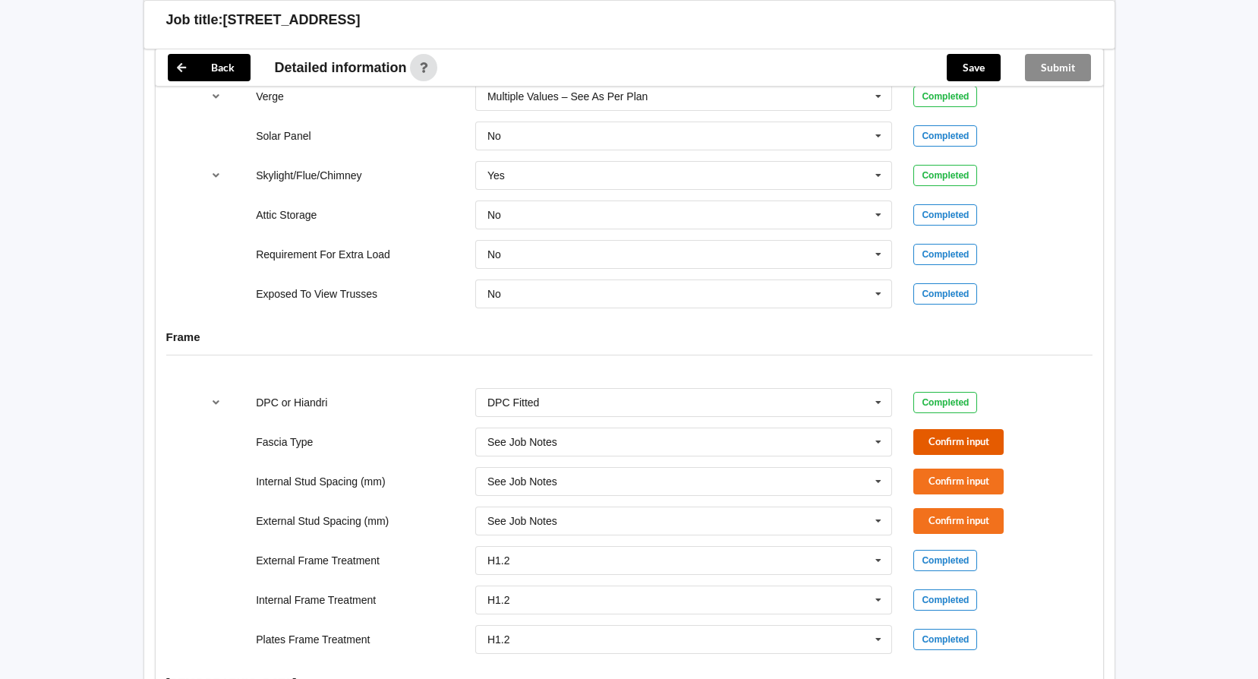
click at [956, 429] on button "Confirm input" at bounding box center [958, 441] width 90 height 25
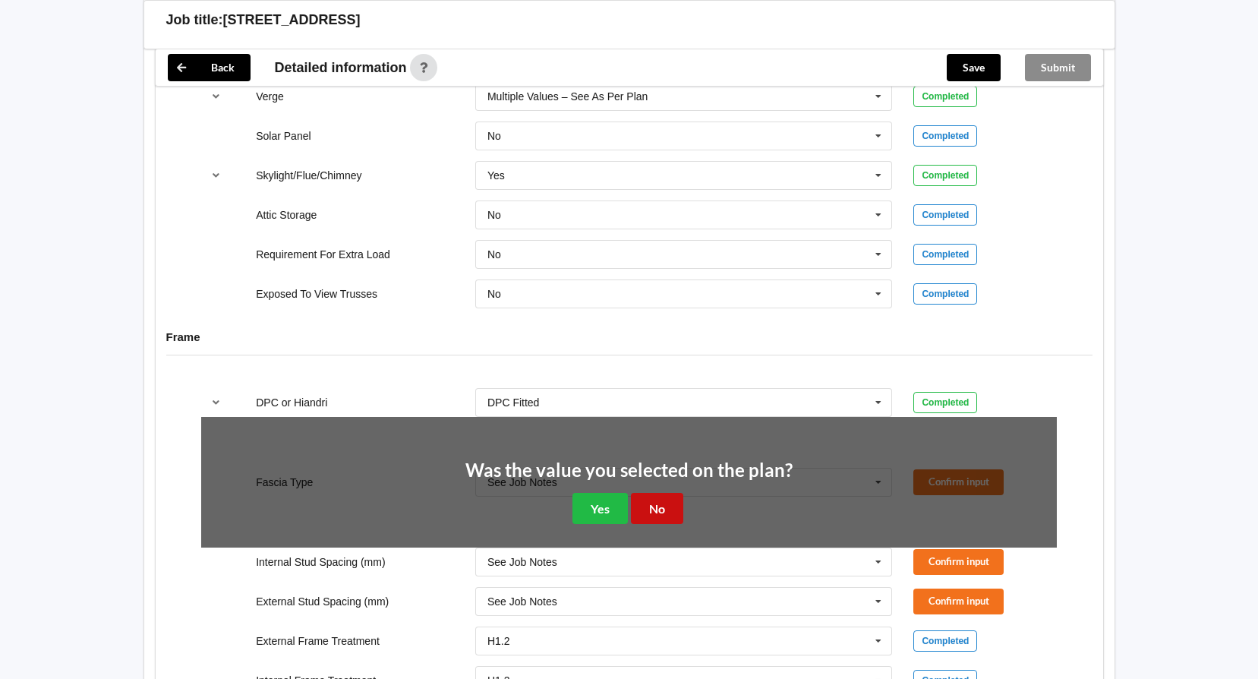
click at [671, 493] on button "No" at bounding box center [657, 508] width 52 height 31
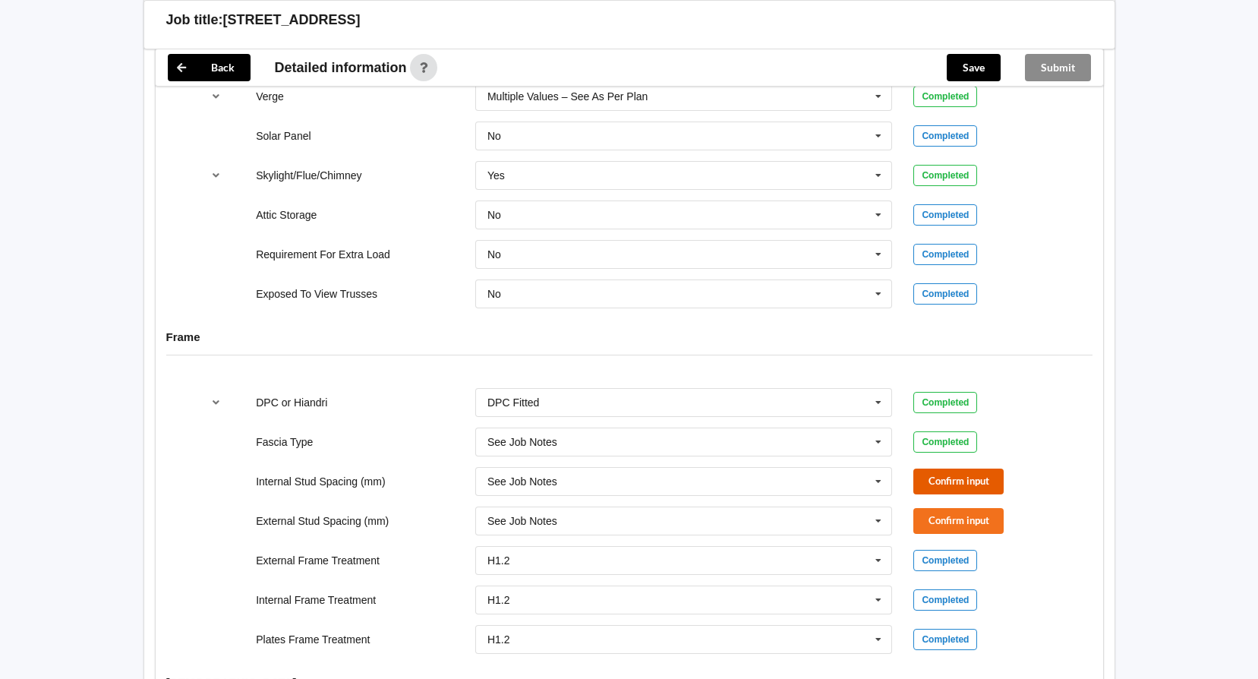
click at [919, 468] on button "Confirm input" at bounding box center [958, 480] width 90 height 25
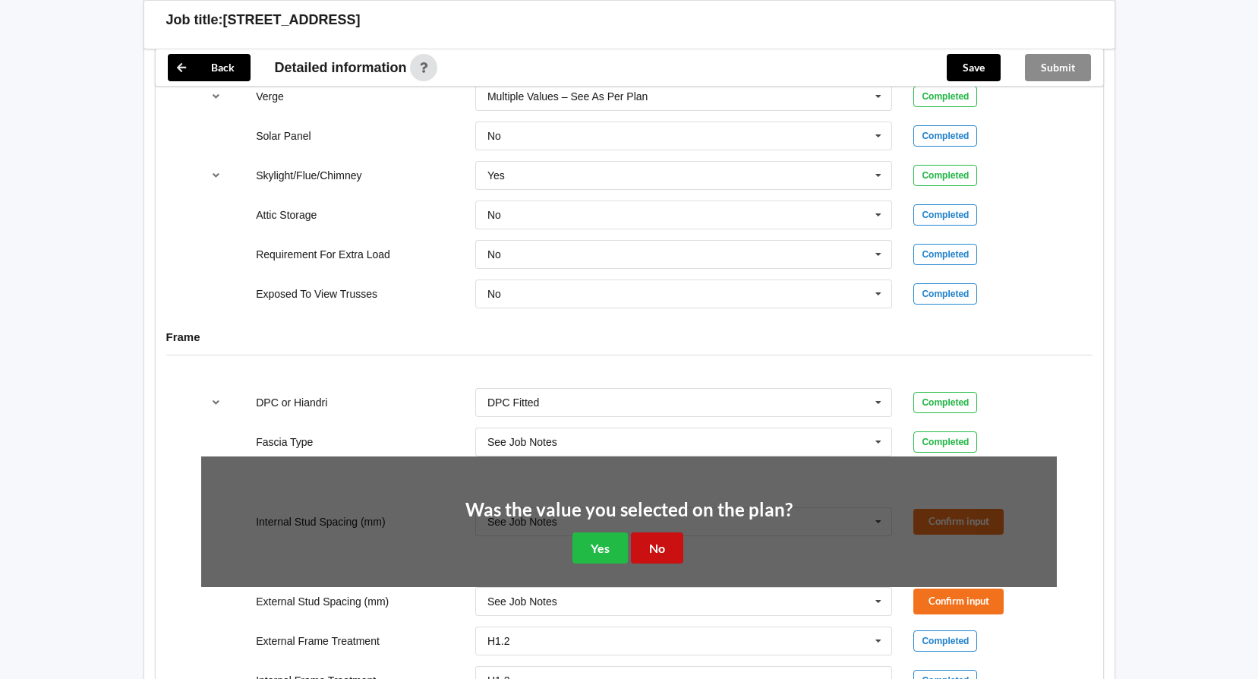
click at [668, 534] on button "No" at bounding box center [657, 547] width 52 height 31
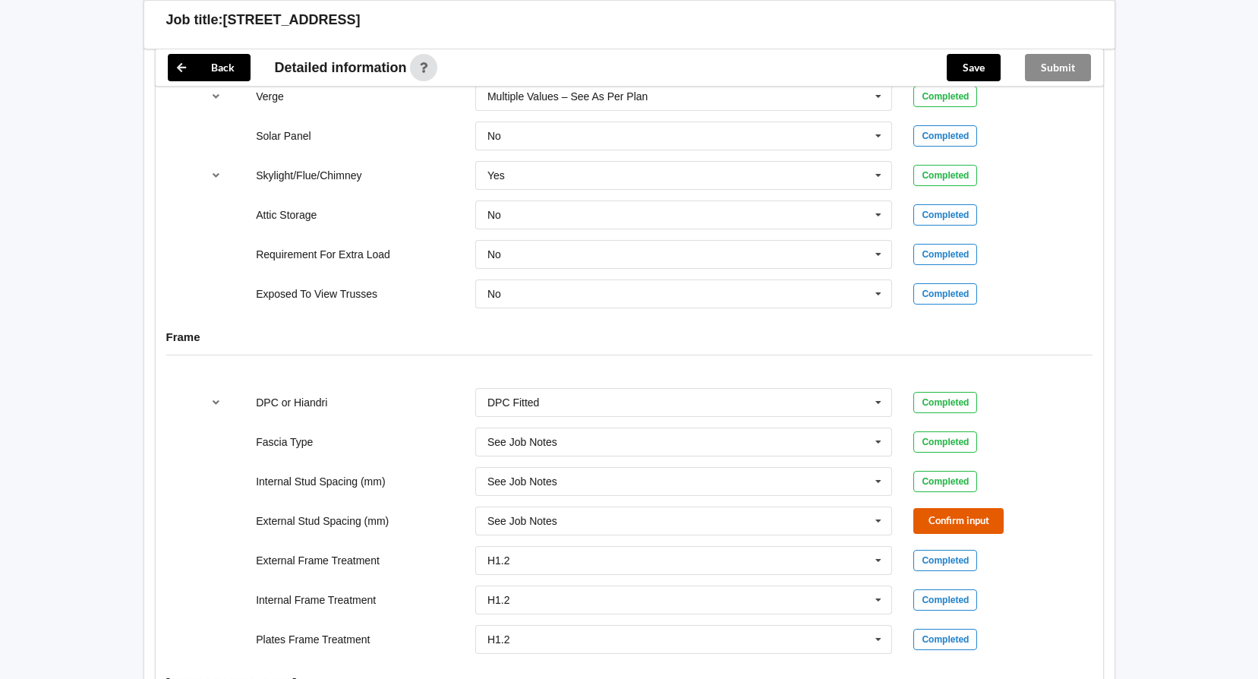
click at [947, 508] on button "Confirm input" at bounding box center [958, 520] width 90 height 25
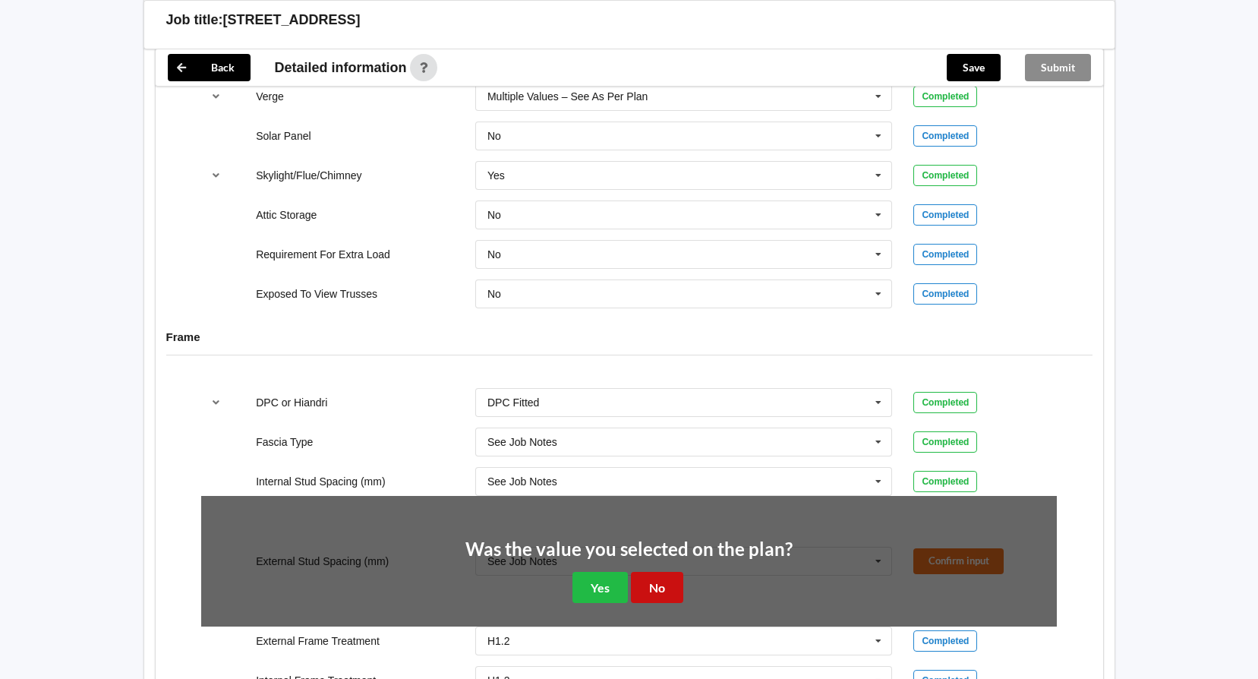
click at [657, 572] on button "No" at bounding box center [657, 587] width 52 height 31
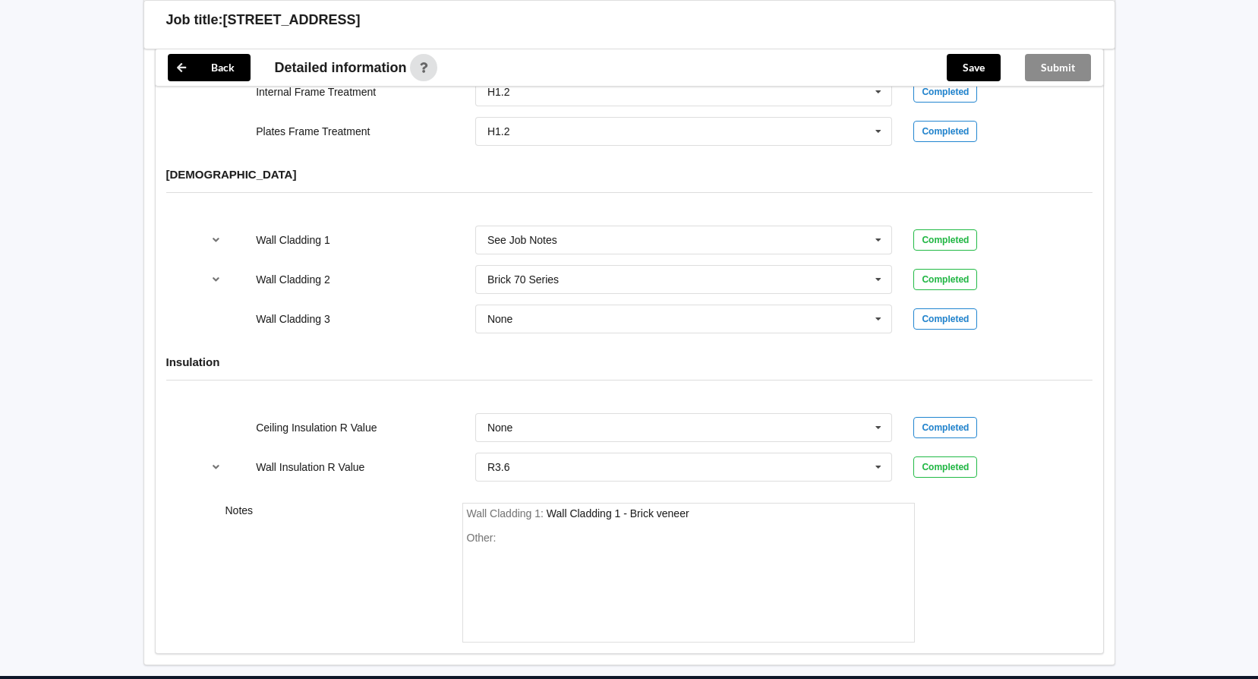
scroll to position [1856, 0]
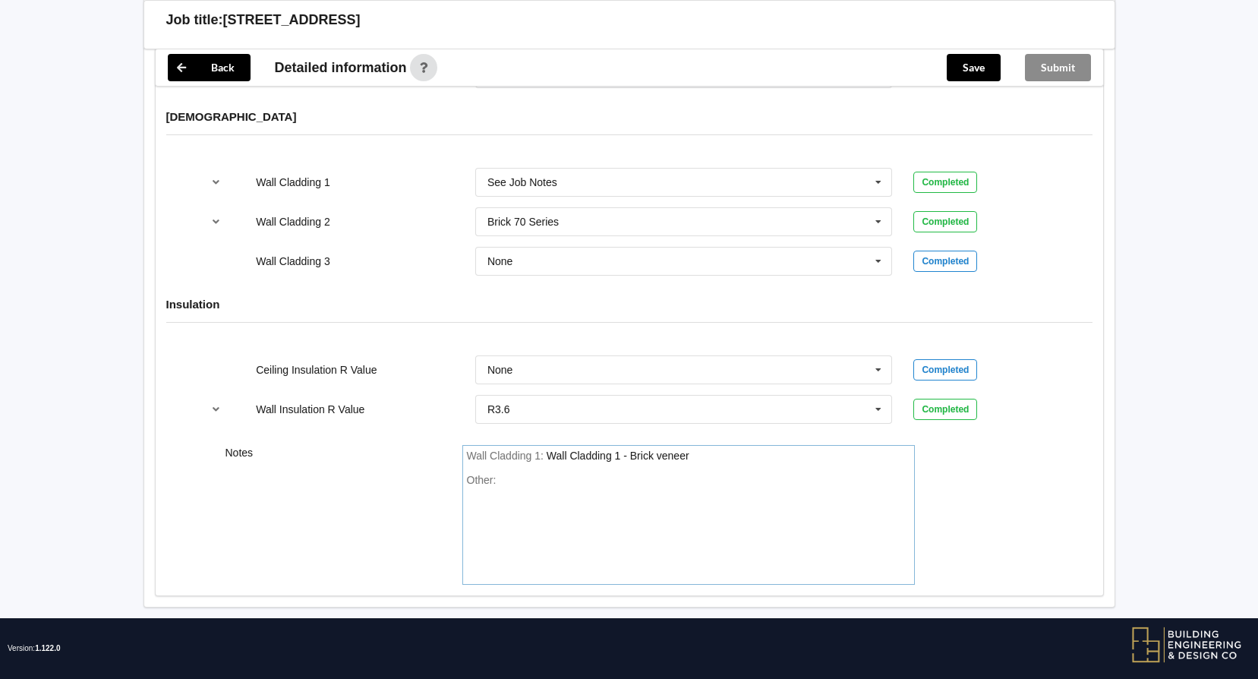
click at [661, 474] on div "Other:" at bounding box center [688, 527] width 443 height 106
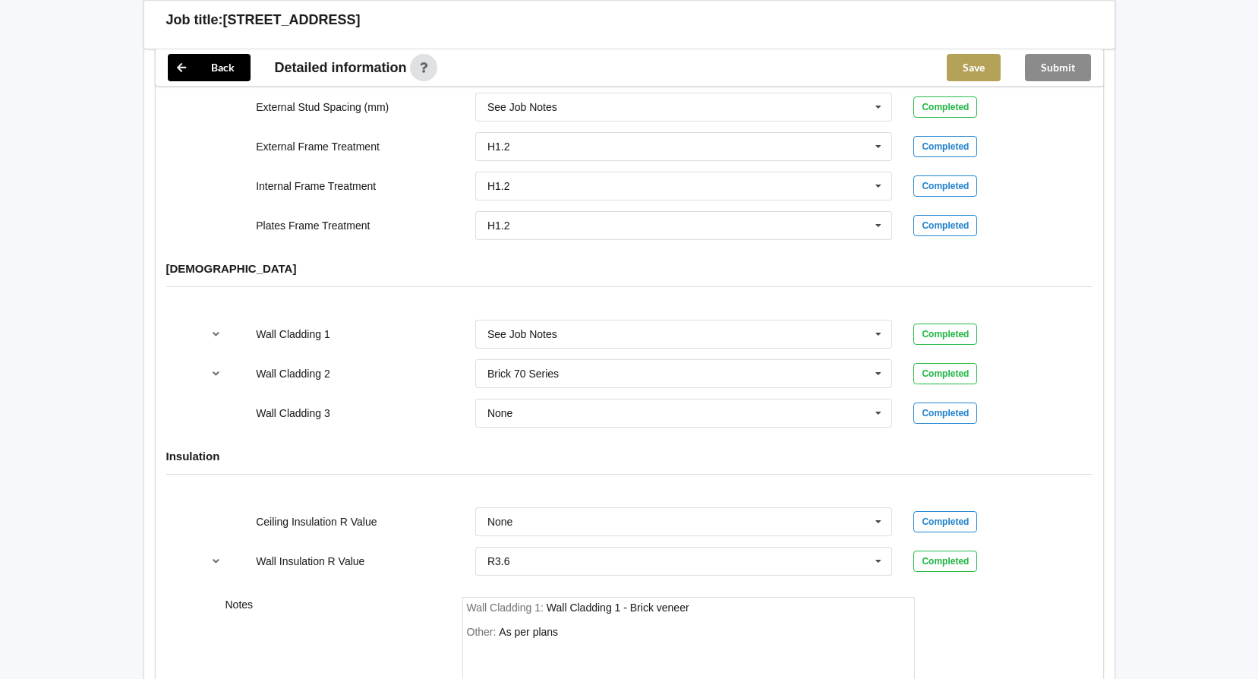
click at [982, 65] on button "Save" at bounding box center [974, 67] width 54 height 27
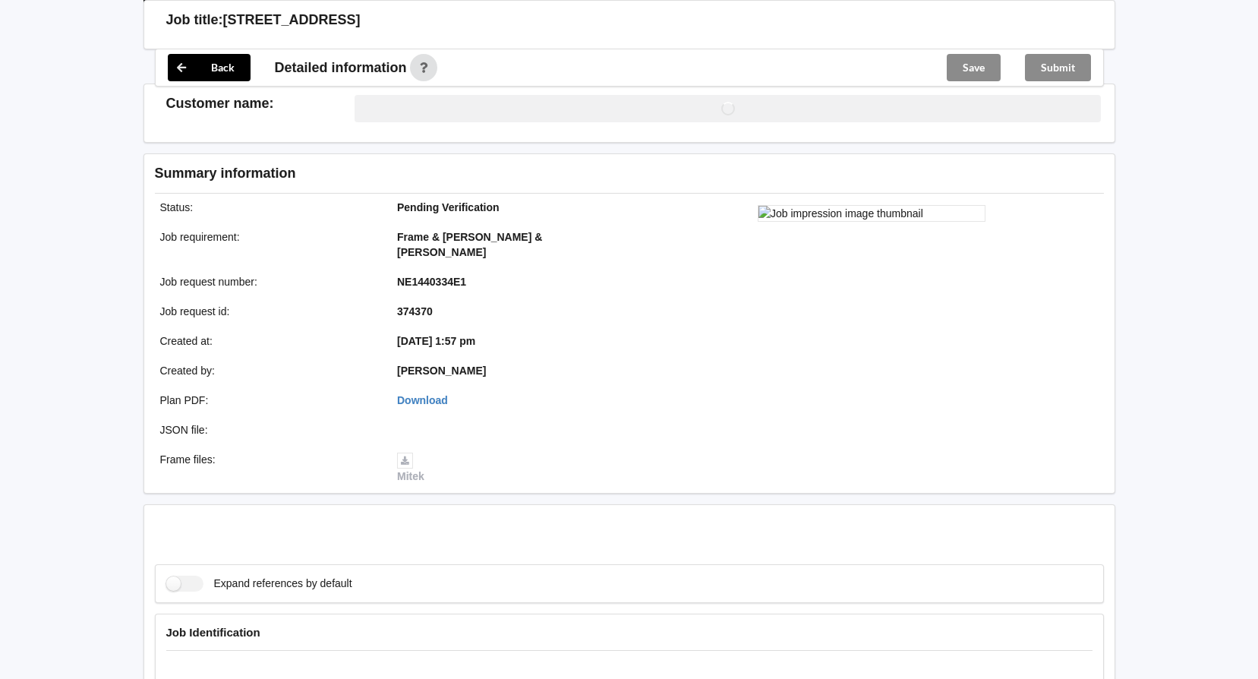
scroll to position [1704, 0]
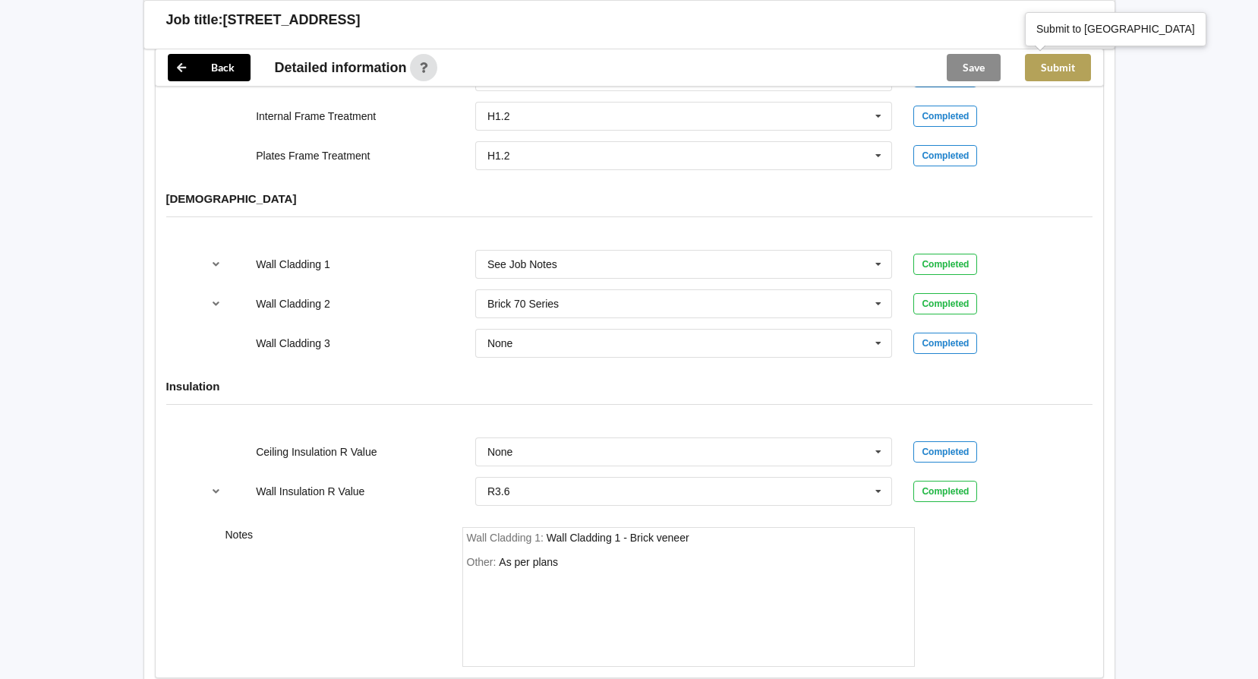
click at [1065, 66] on button "Submit" at bounding box center [1058, 67] width 66 height 27
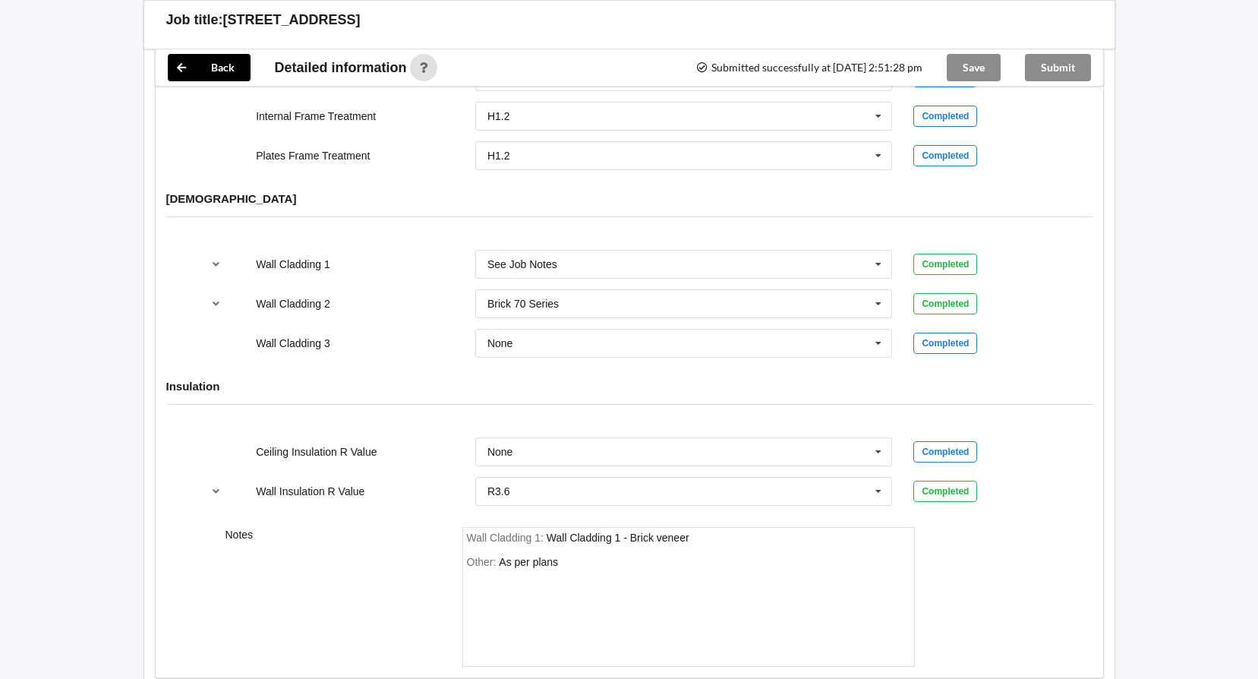
scroll to position [1552, 0]
